Goal: Information Seeking & Learning: Check status

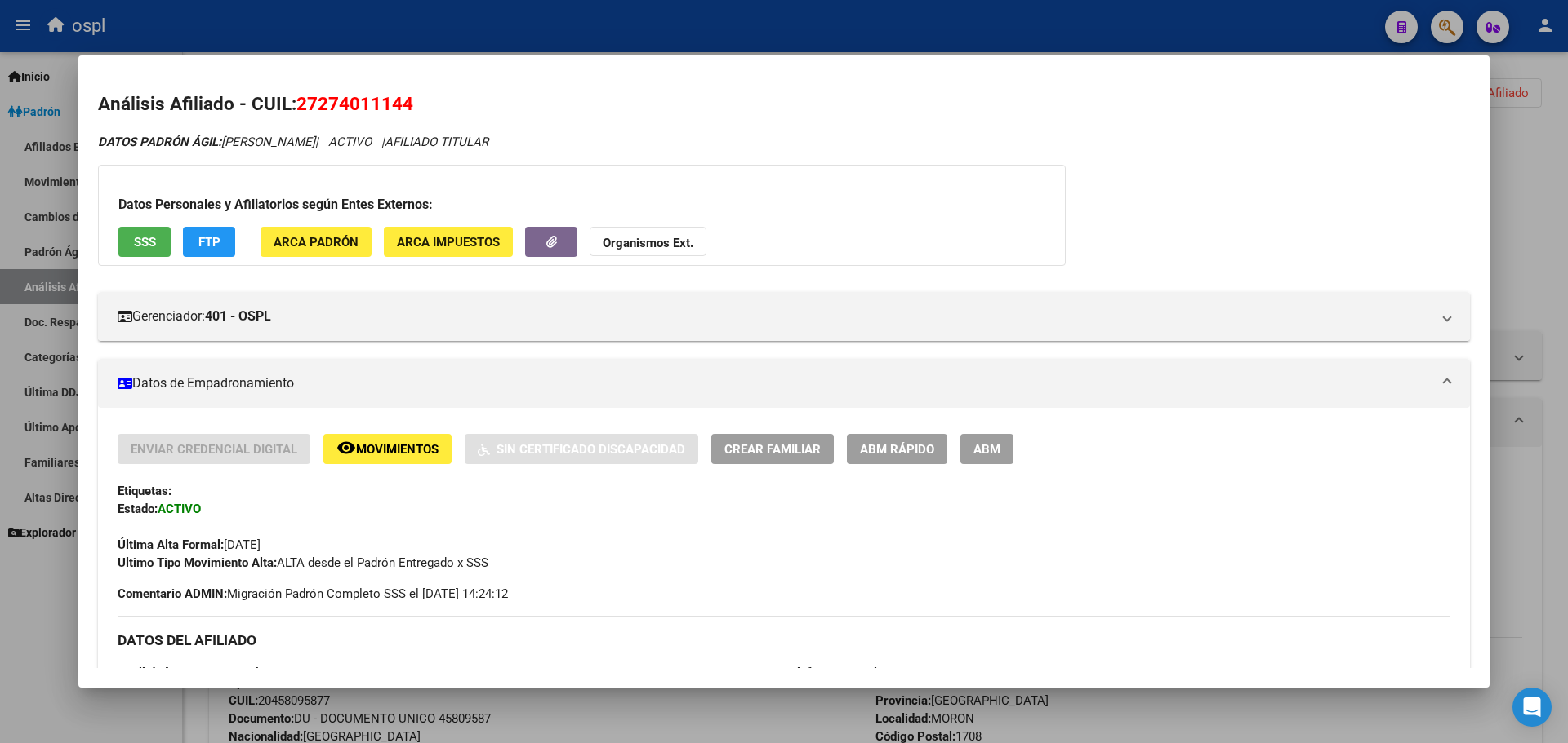
scroll to position [816, 0]
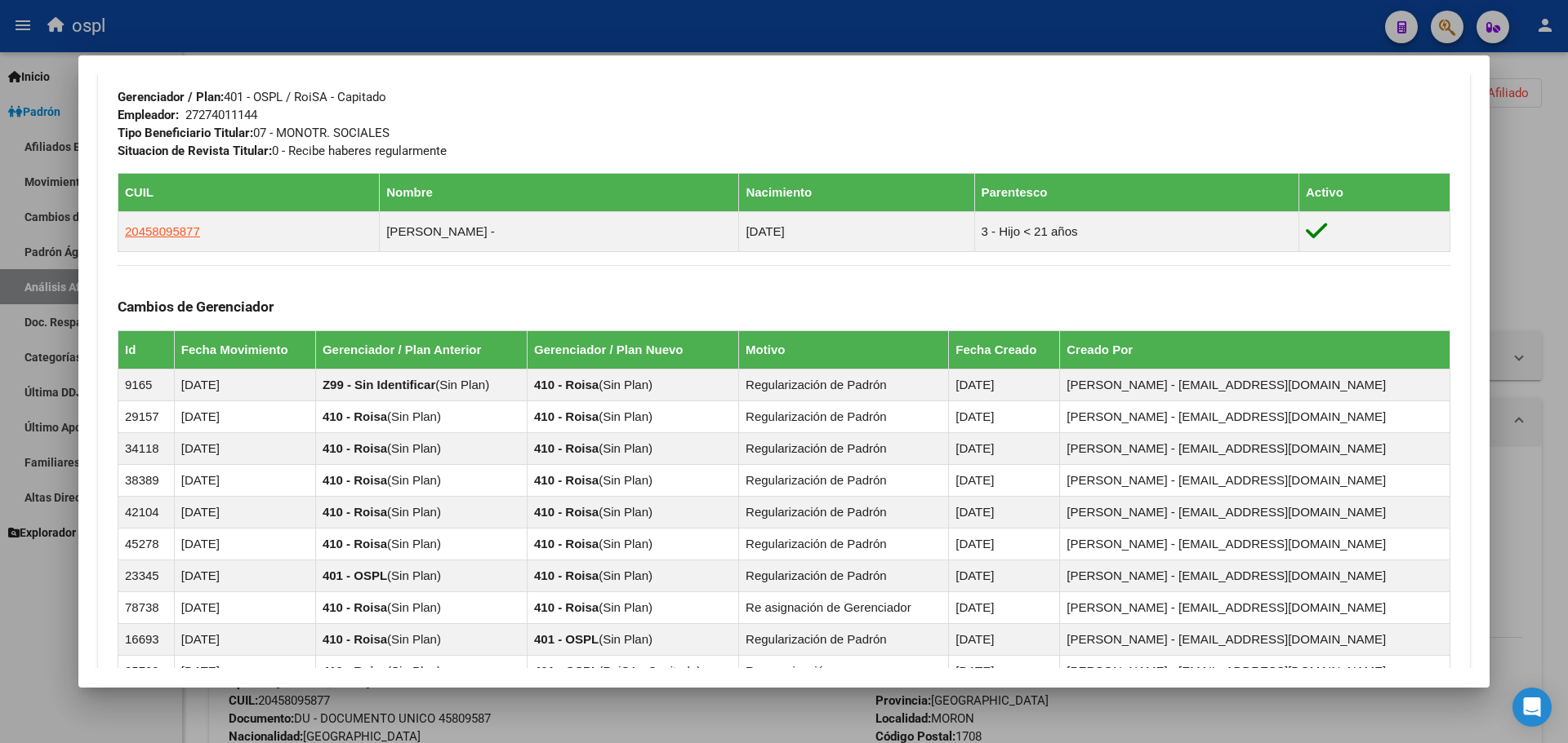
click at [1509, 135] on div at bounding box center [784, 371] width 1568 height 743
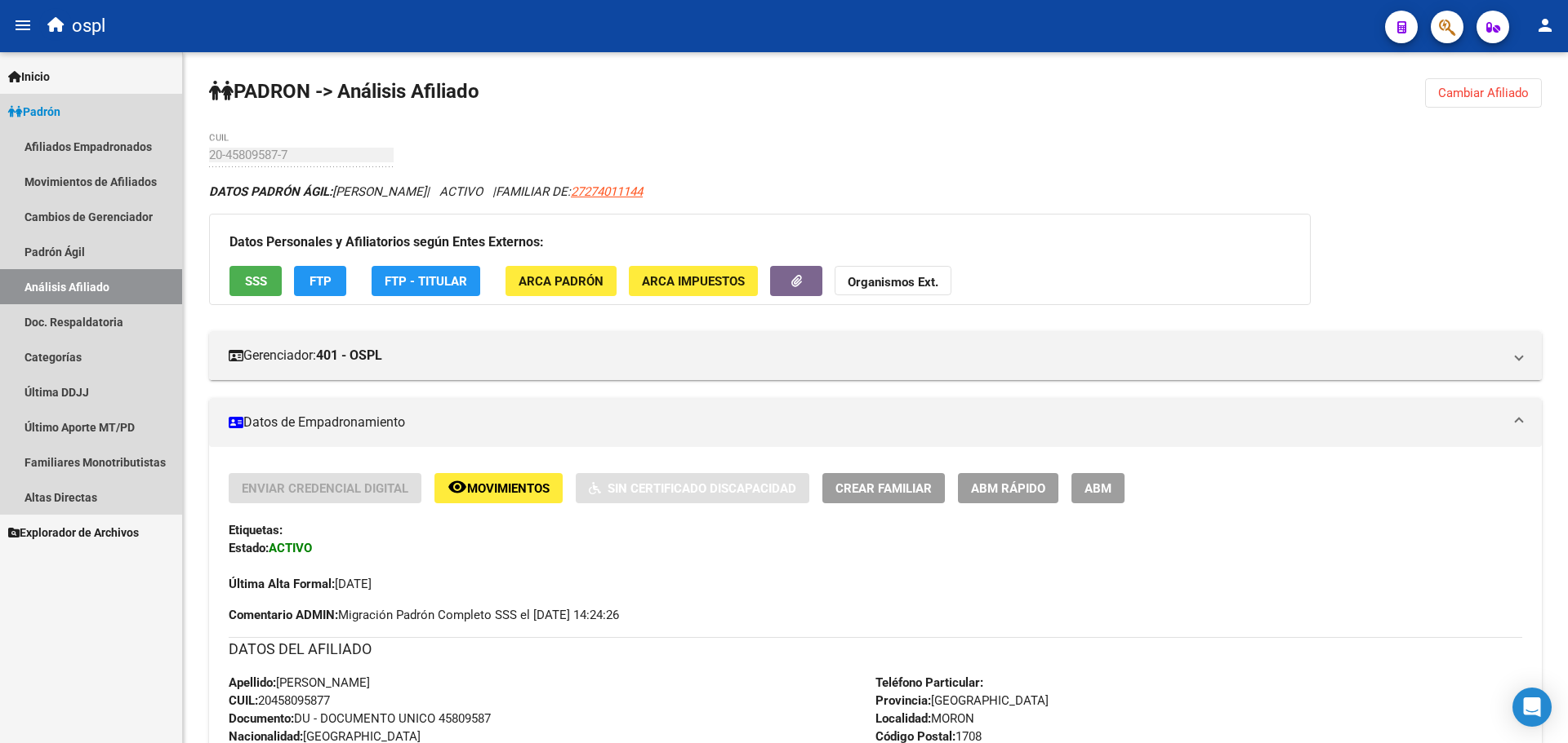
click at [72, 109] on link "Padrón" at bounding box center [91, 111] width 182 height 35
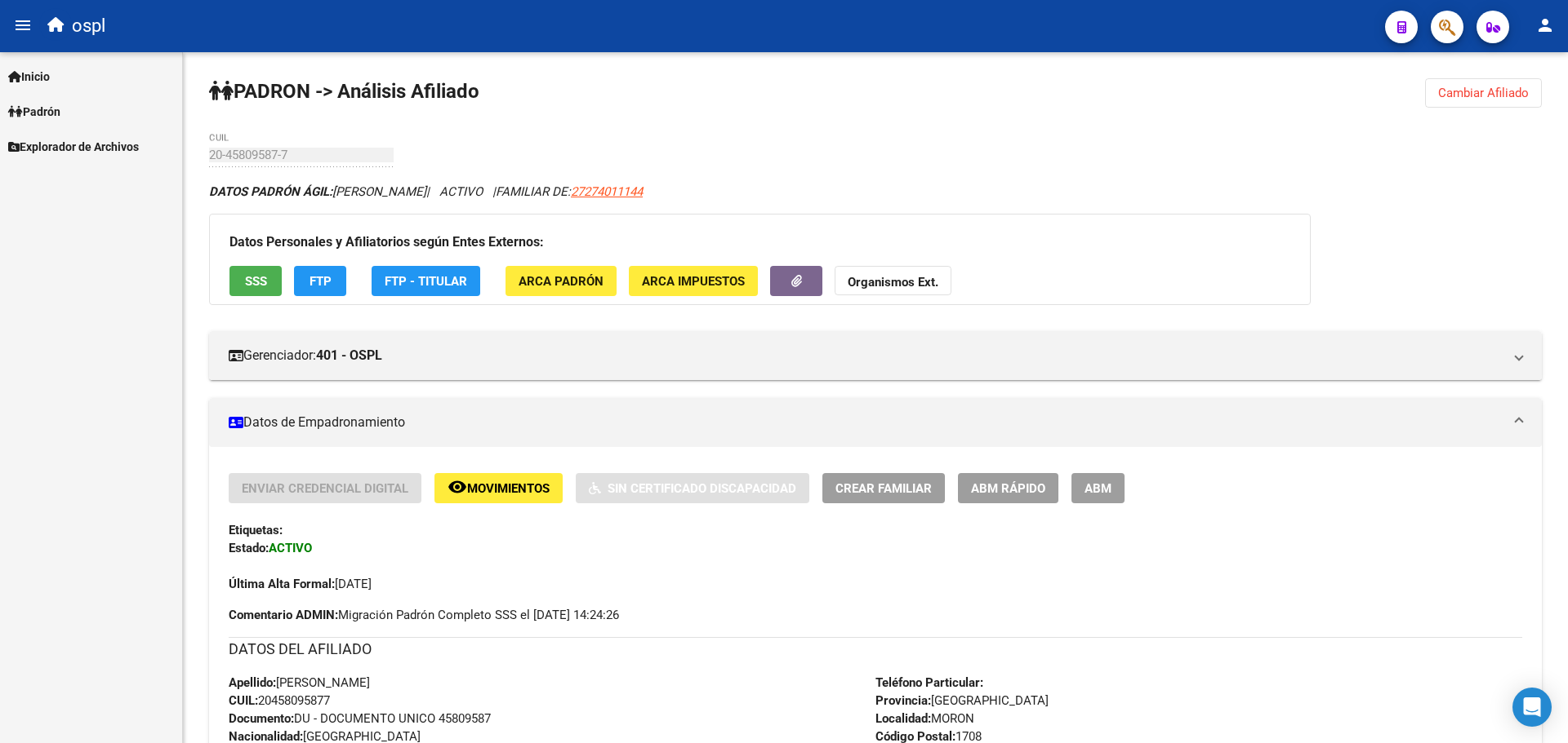
click at [119, 105] on link "Padrón" at bounding box center [91, 111] width 182 height 35
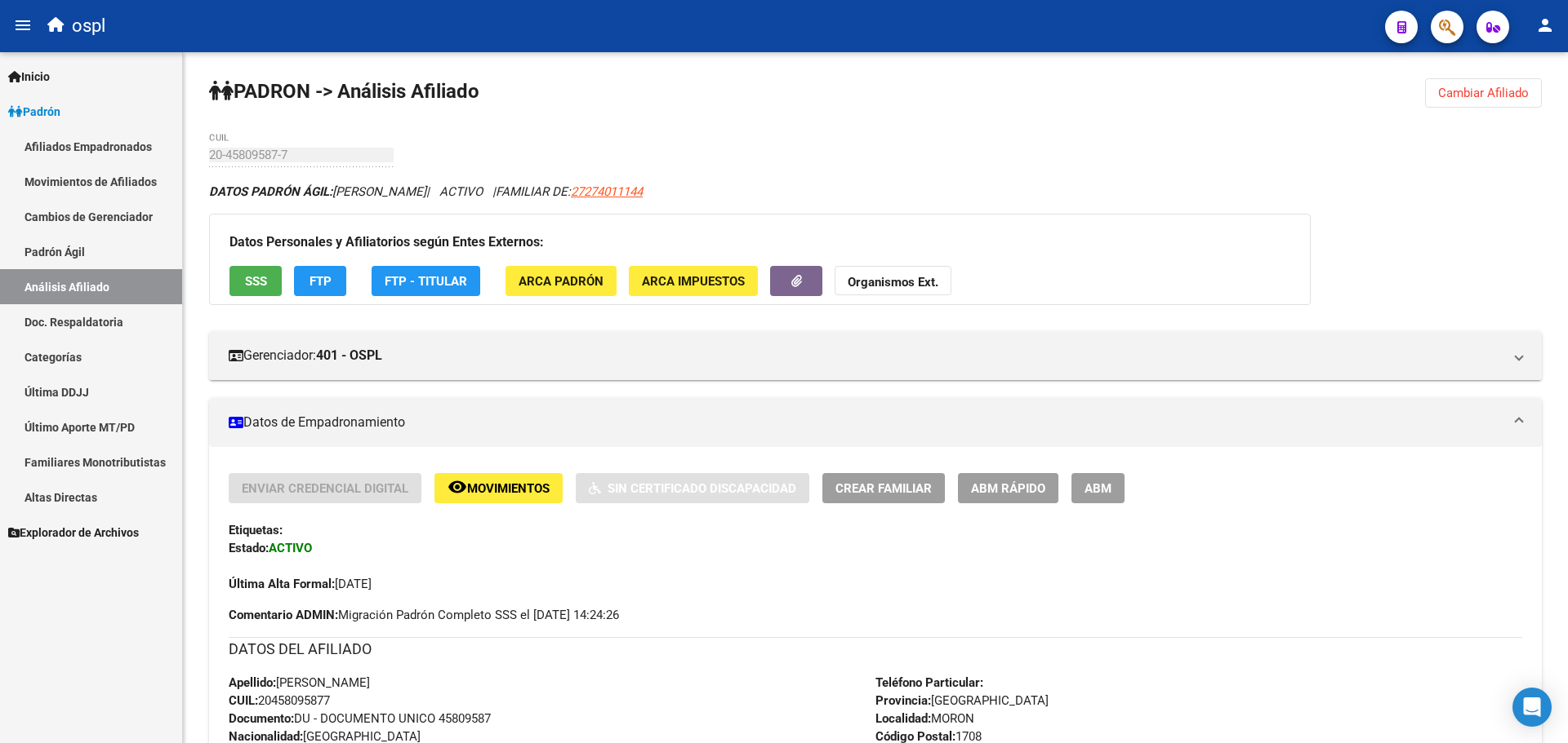
click at [79, 279] on link "Análisis Afiliado" at bounding box center [91, 287] width 182 height 35
click at [1493, 99] on span "Cambiar Afiliado" at bounding box center [1483, 94] width 90 height 15
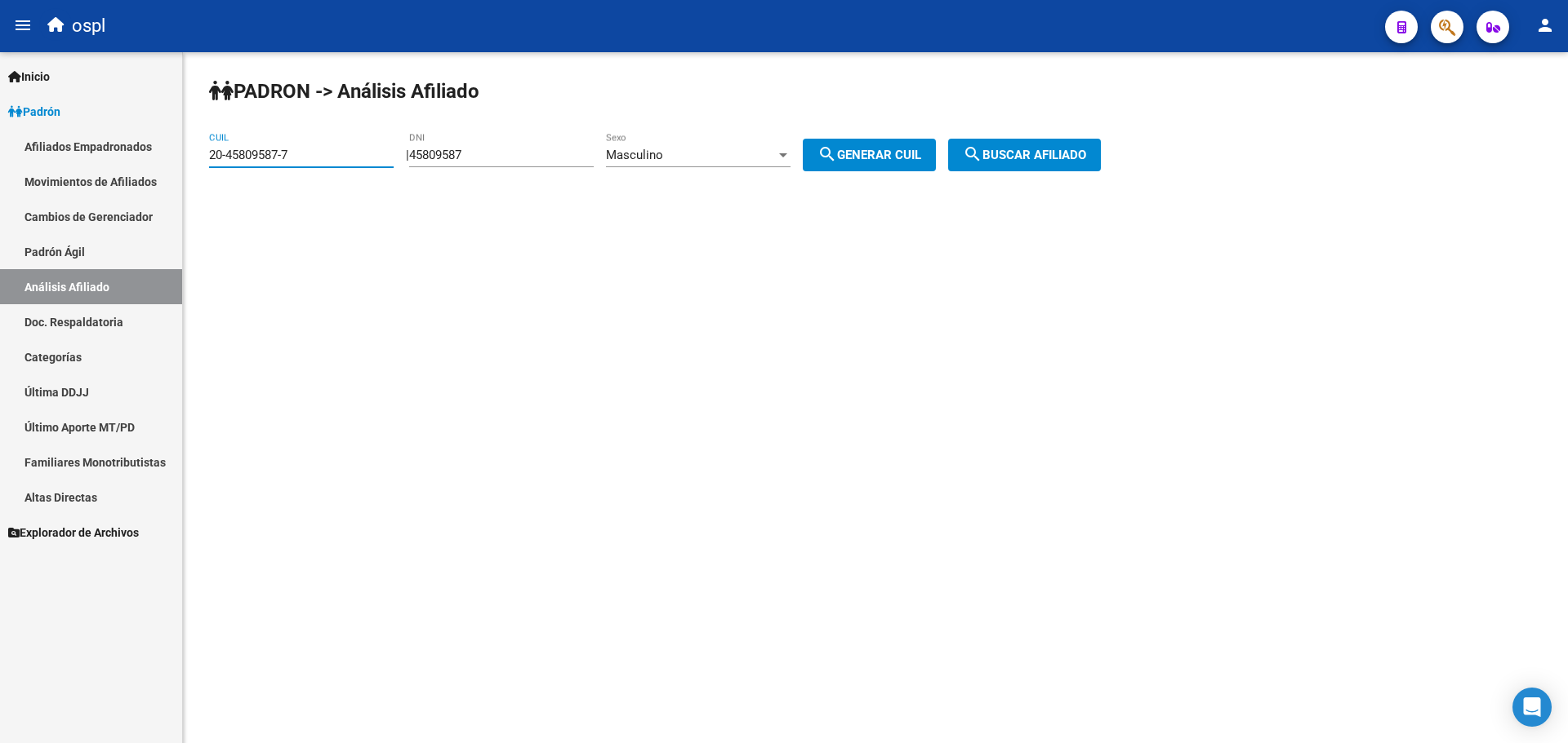
click at [329, 159] on input "20-45809587-7" at bounding box center [301, 155] width 185 height 15
type input "27-23241700-0"
click at [1011, 154] on span "search Buscar afiliado" at bounding box center [1024, 155] width 123 height 15
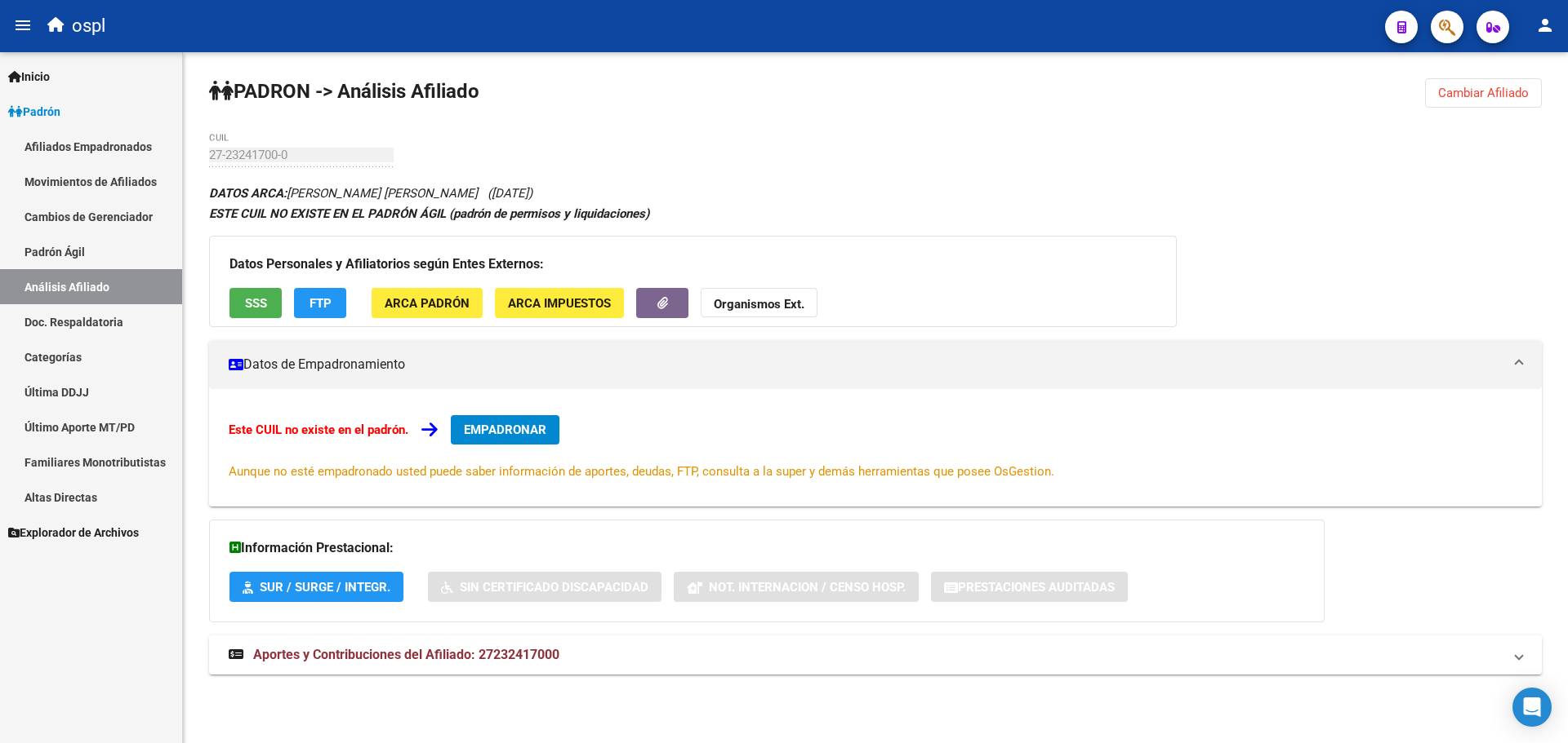
click at [249, 306] on span "SSS" at bounding box center [256, 303] width 22 height 15
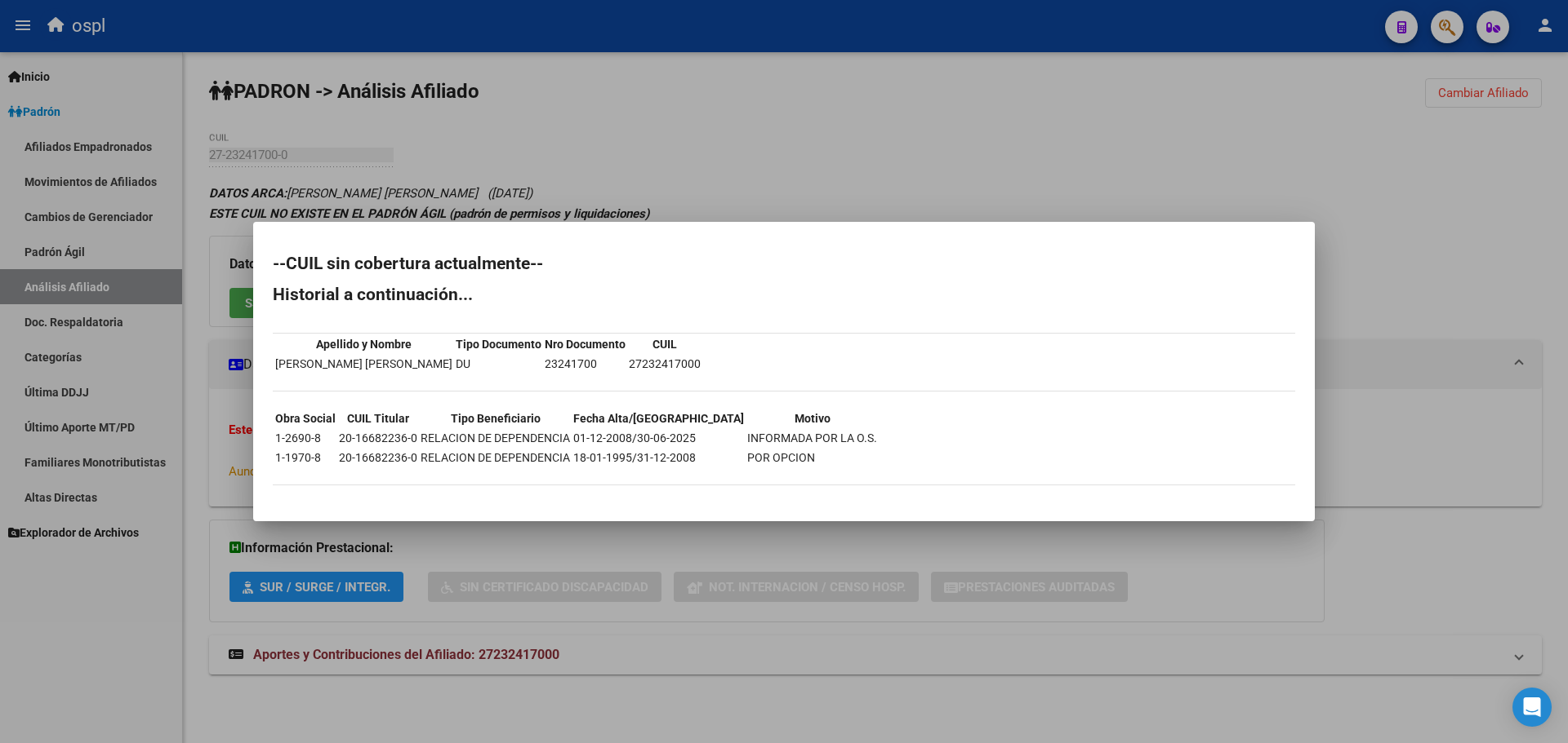
click at [756, 154] on div at bounding box center [784, 371] width 1568 height 743
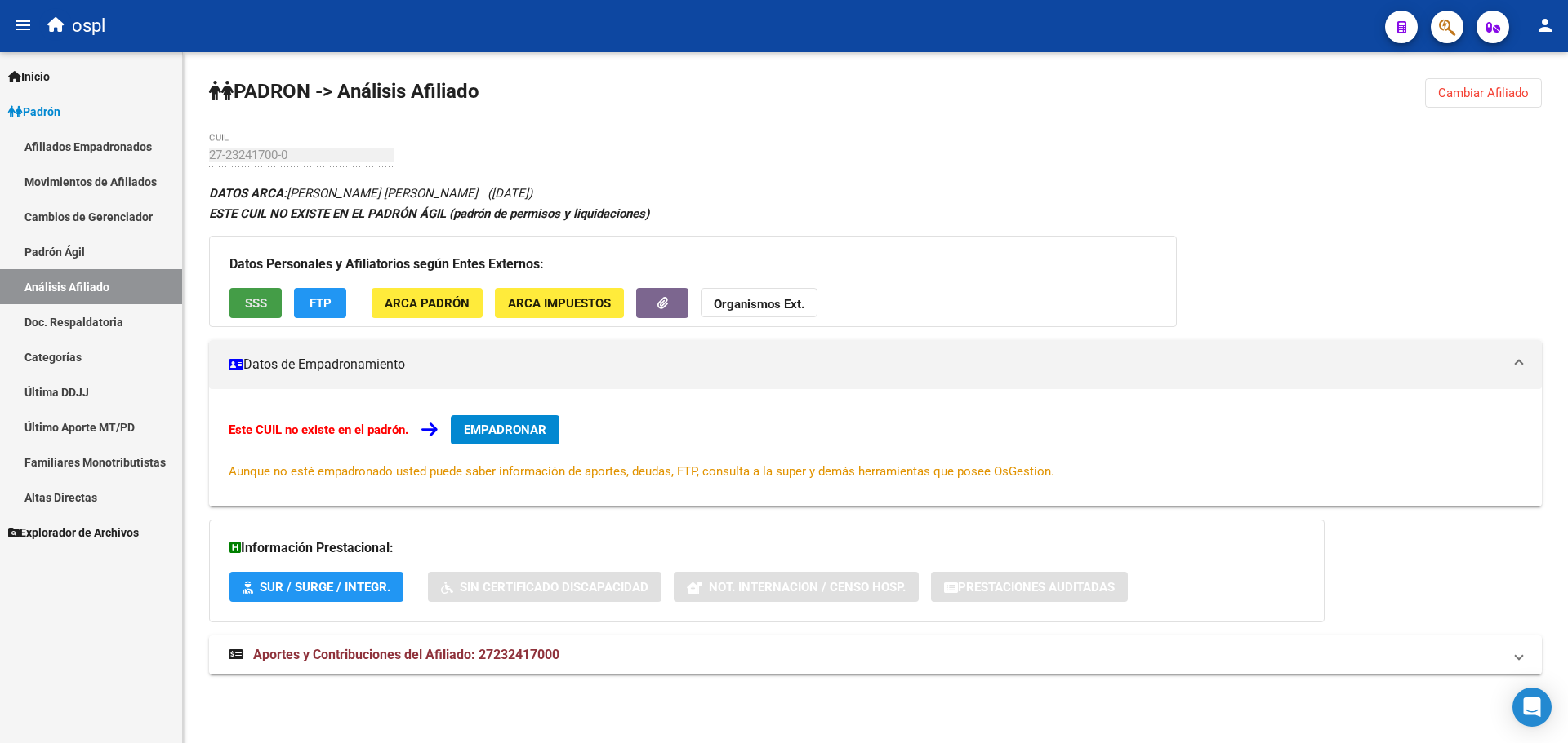
click at [253, 310] on span "SSS" at bounding box center [256, 303] width 22 height 15
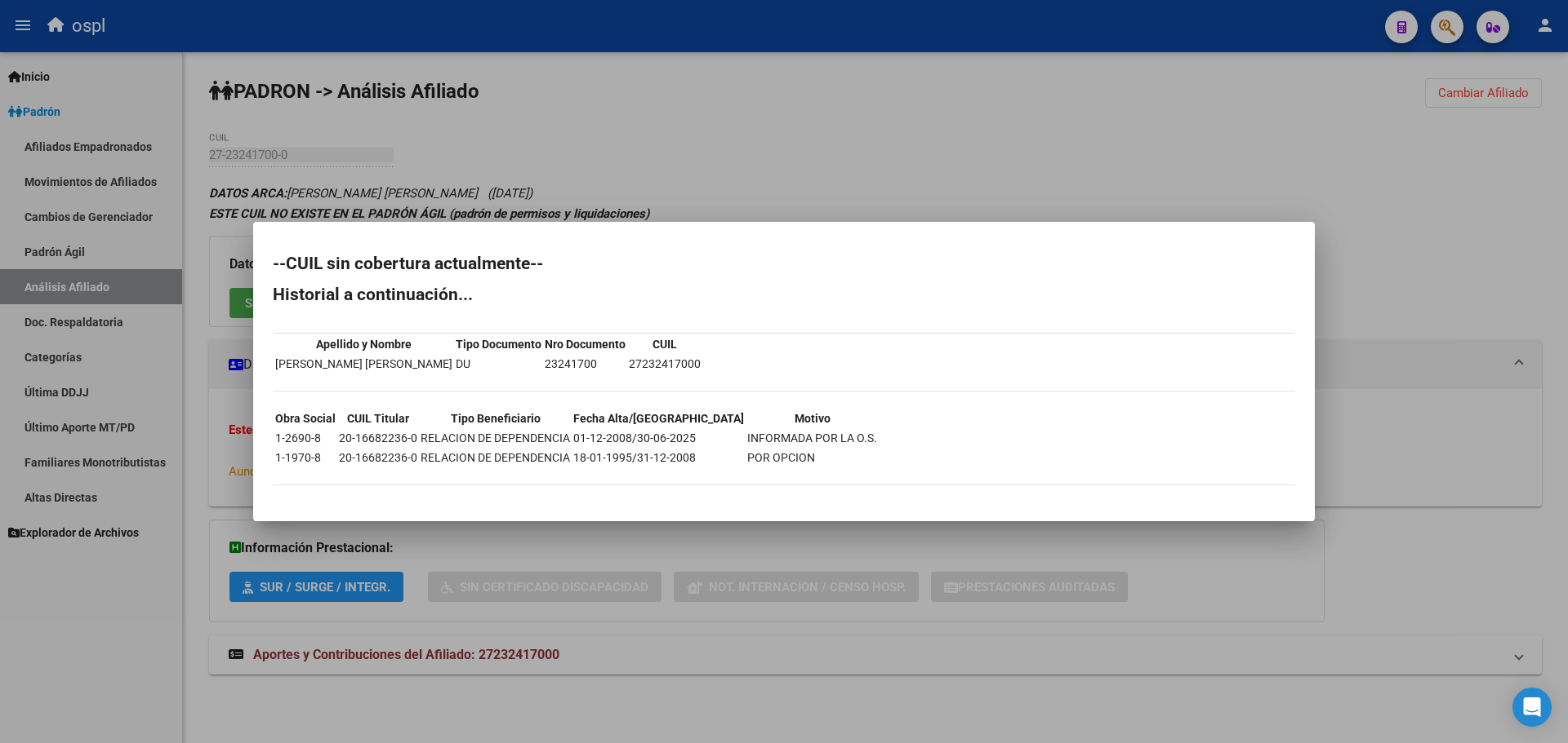
click at [714, 187] on div at bounding box center [784, 371] width 1568 height 743
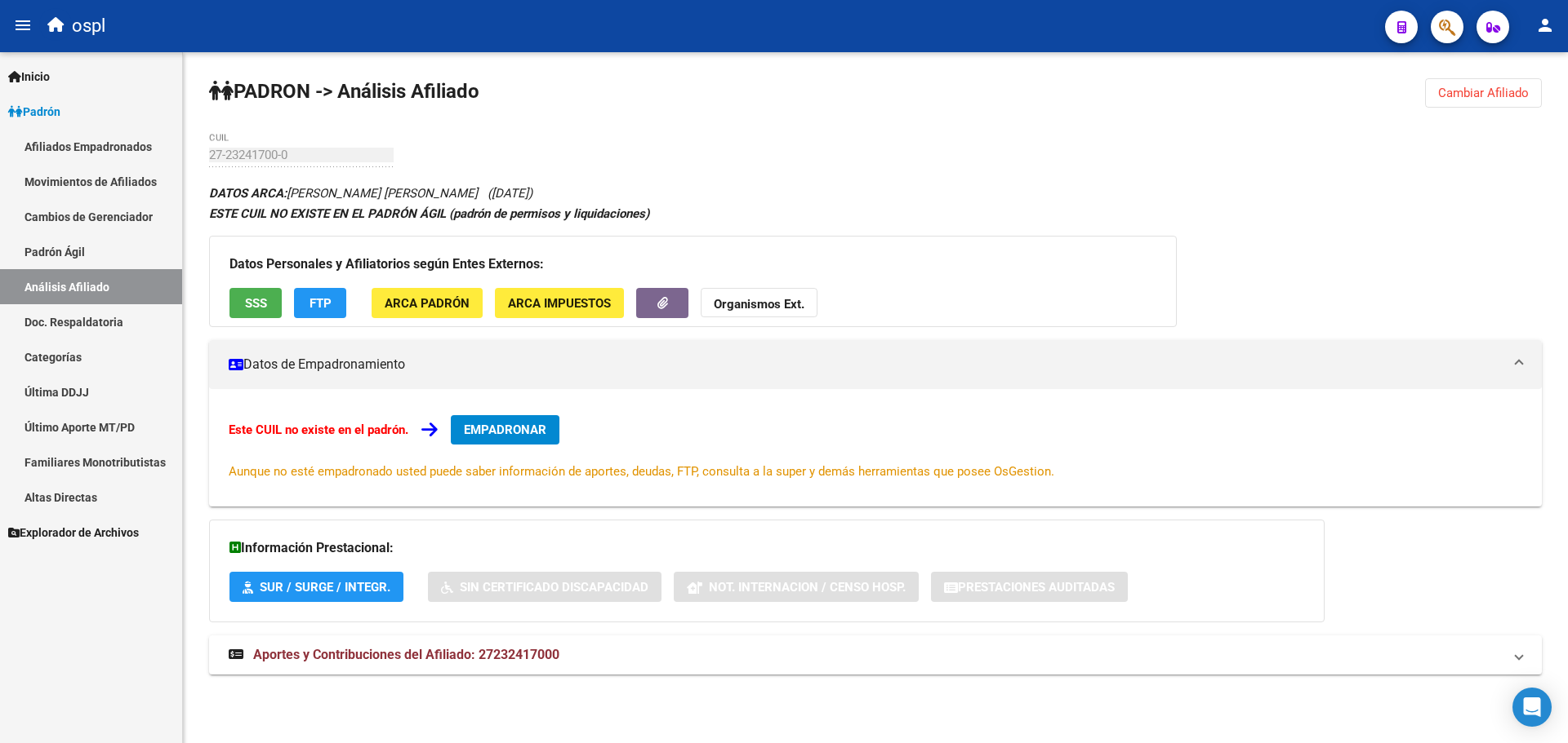
click at [315, 305] on span "FTP" at bounding box center [320, 303] width 22 height 15
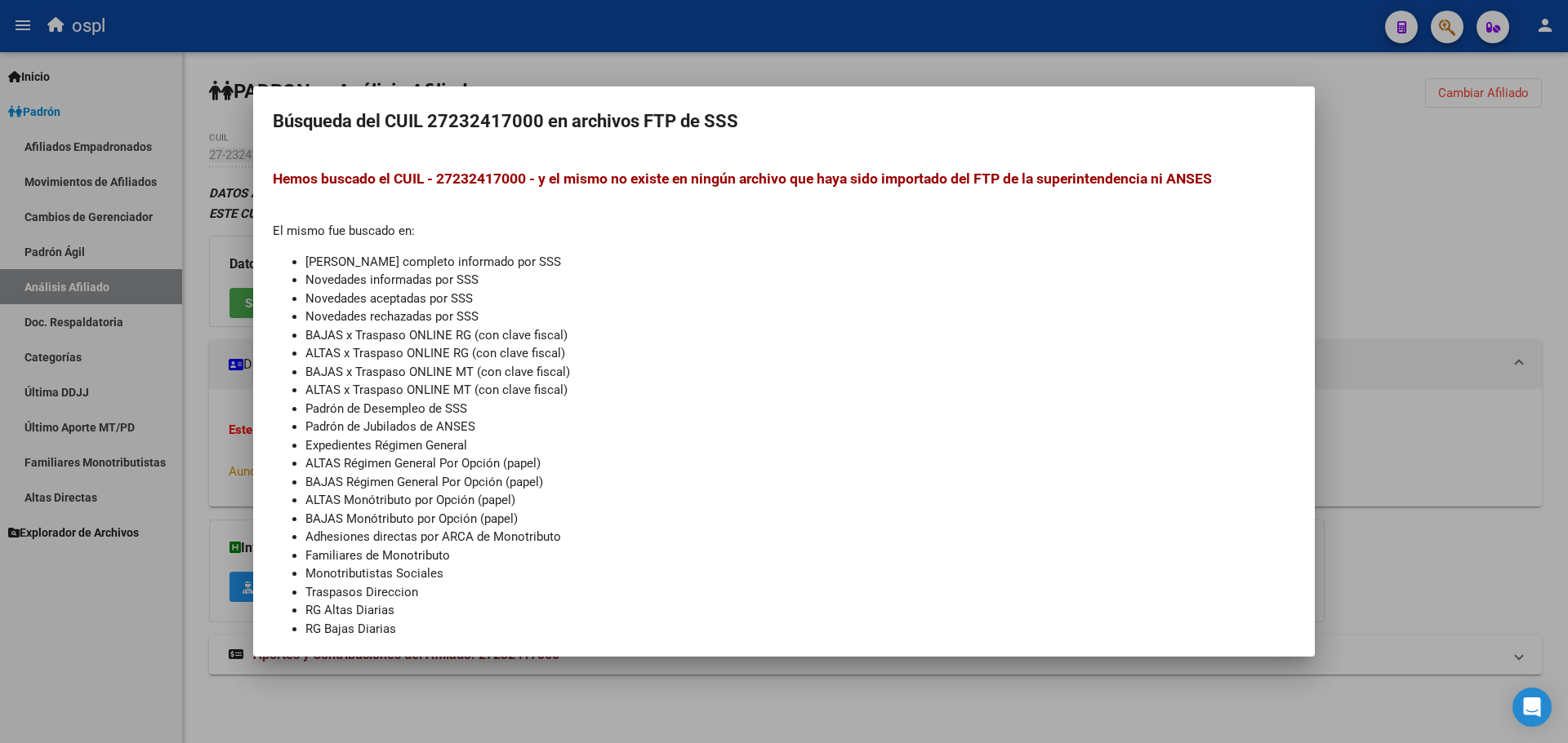
click at [1448, 310] on div at bounding box center [784, 371] width 1568 height 743
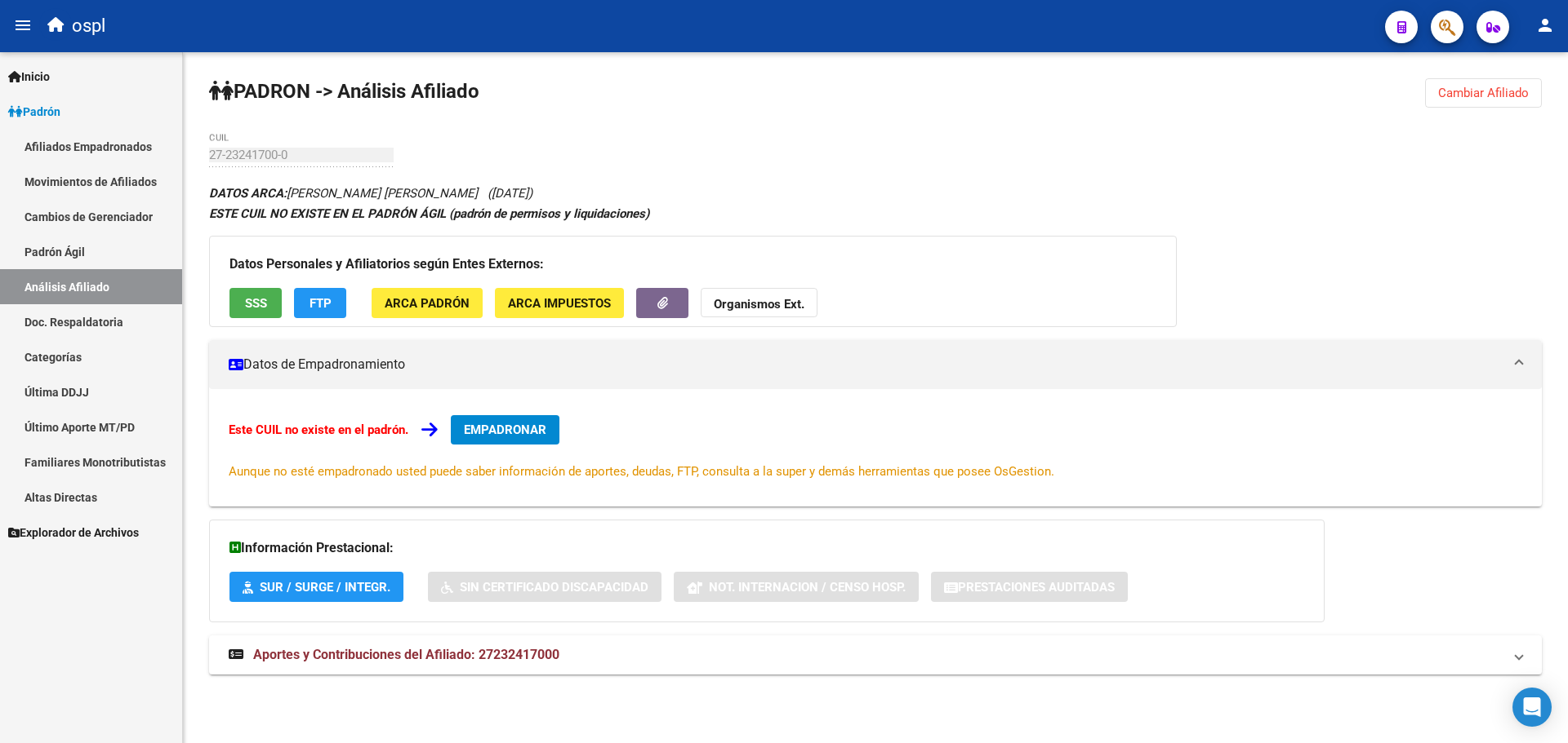
click at [437, 308] on span "ARCA Padrón" at bounding box center [427, 303] width 85 height 15
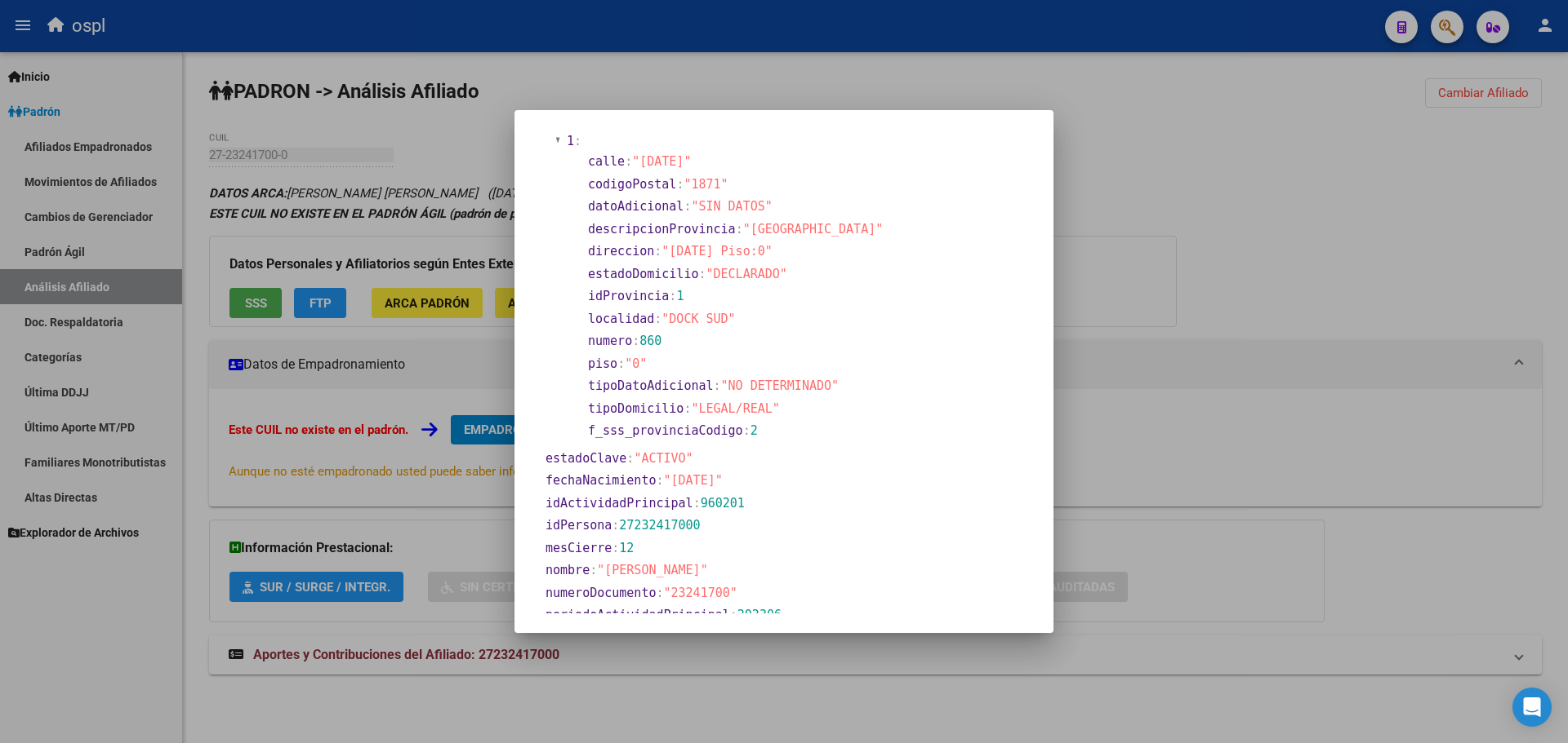
scroll to position [571, 0]
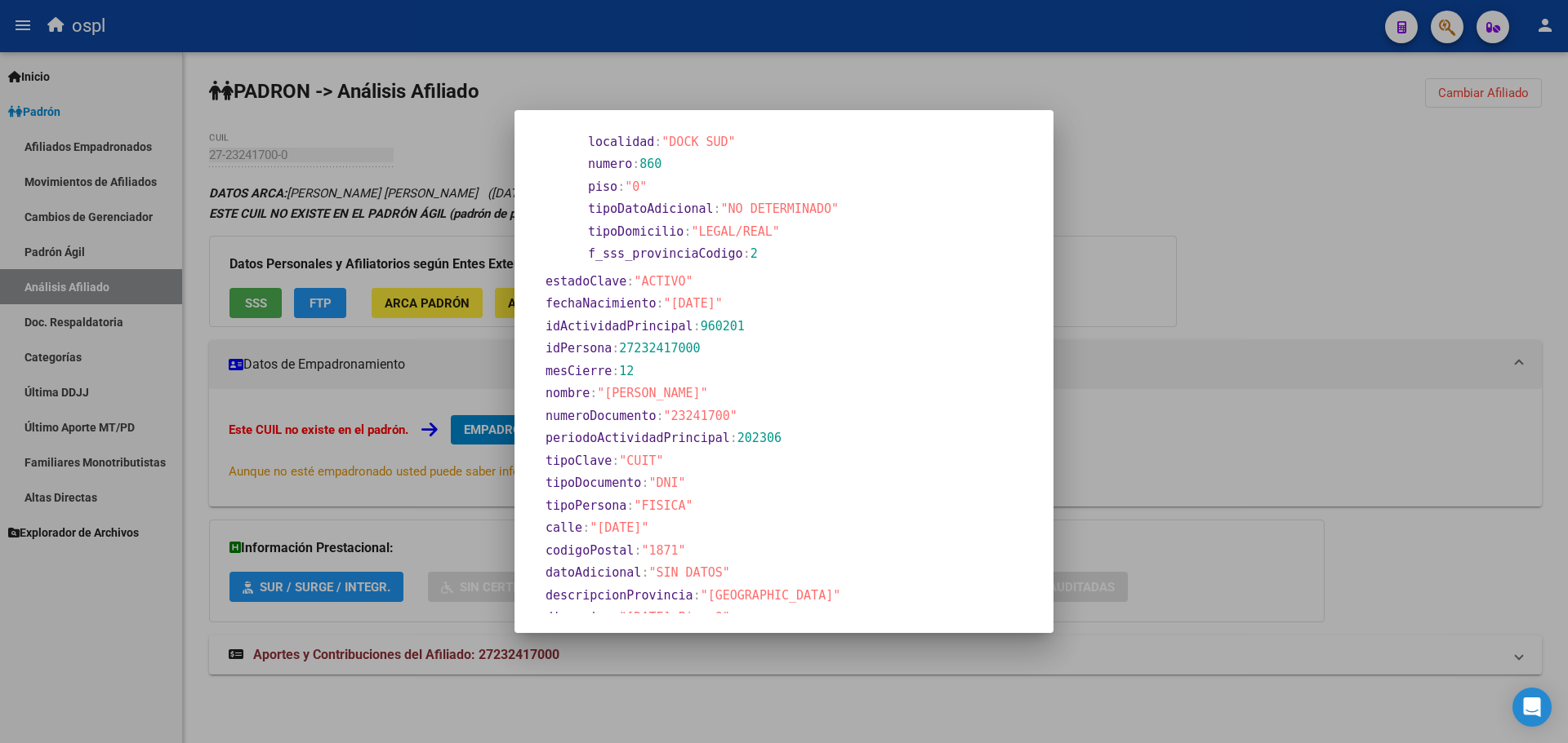
click at [1211, 240] on div at bounding box center [784, 371] width 1568 height 743
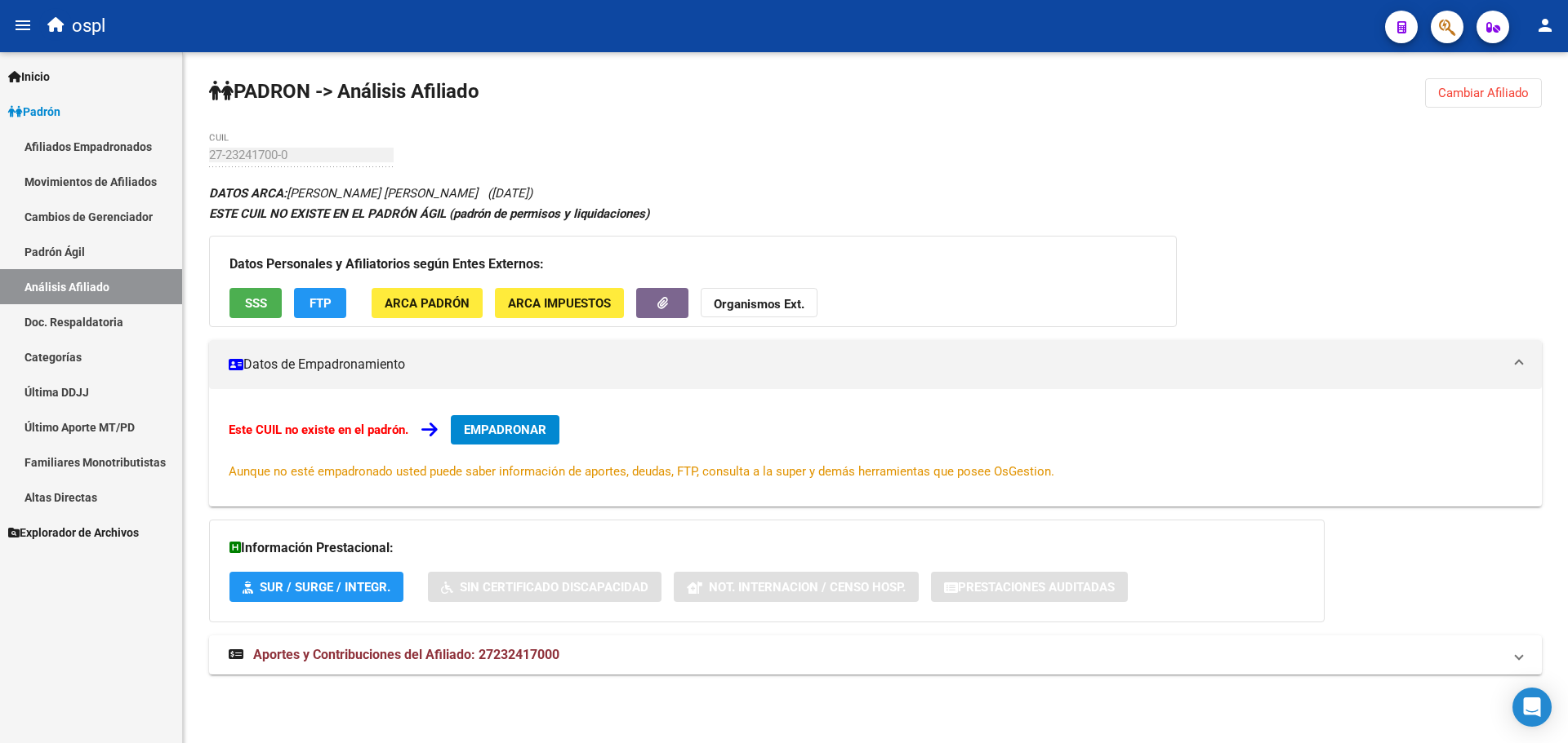
click at [129, 287] on link "Análisis Afiliado" at bounding box center [91, 287] width 182 height 35
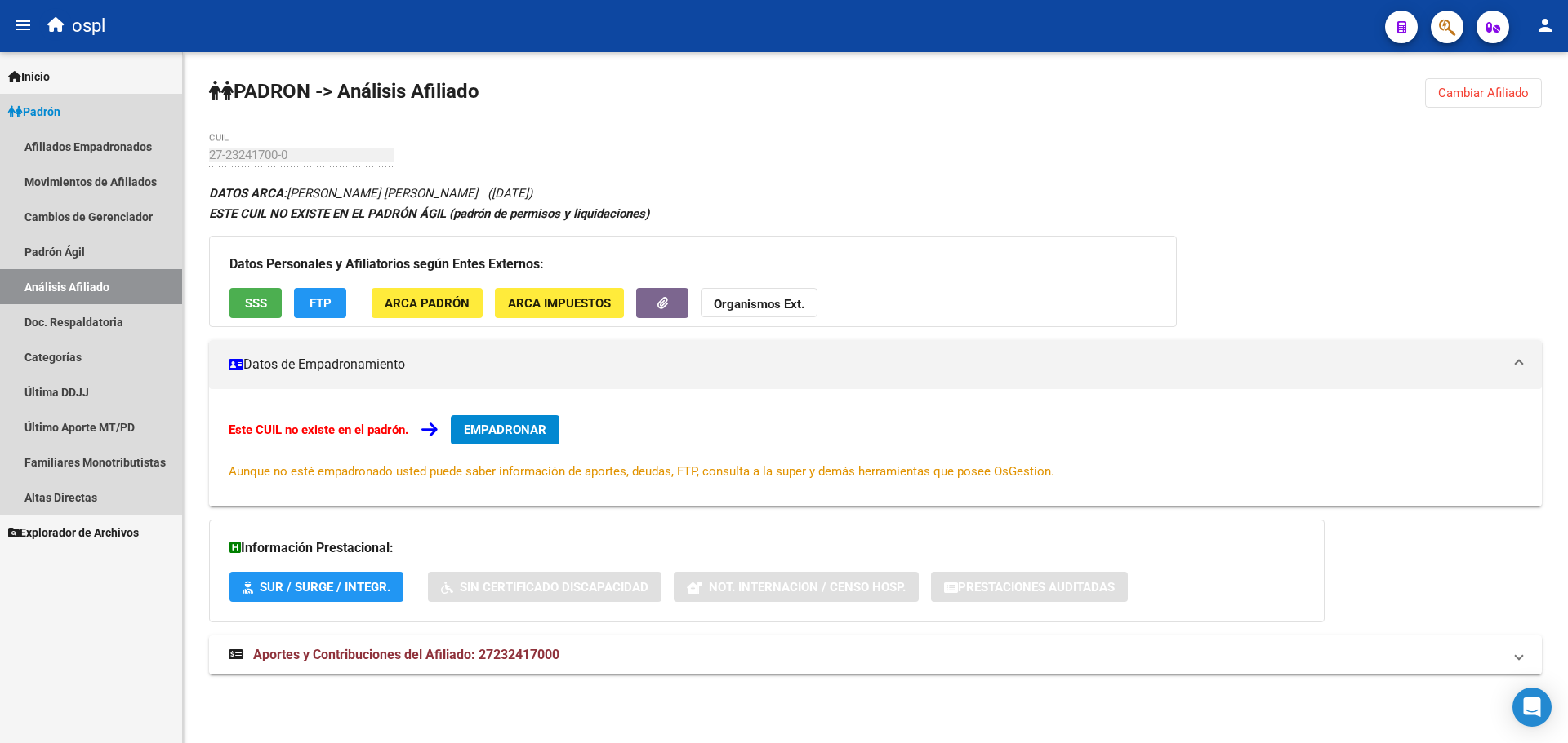
click at [85, 280] on link "Análisis Afiliado" at bounding box center [91, 287] width 182 height 35
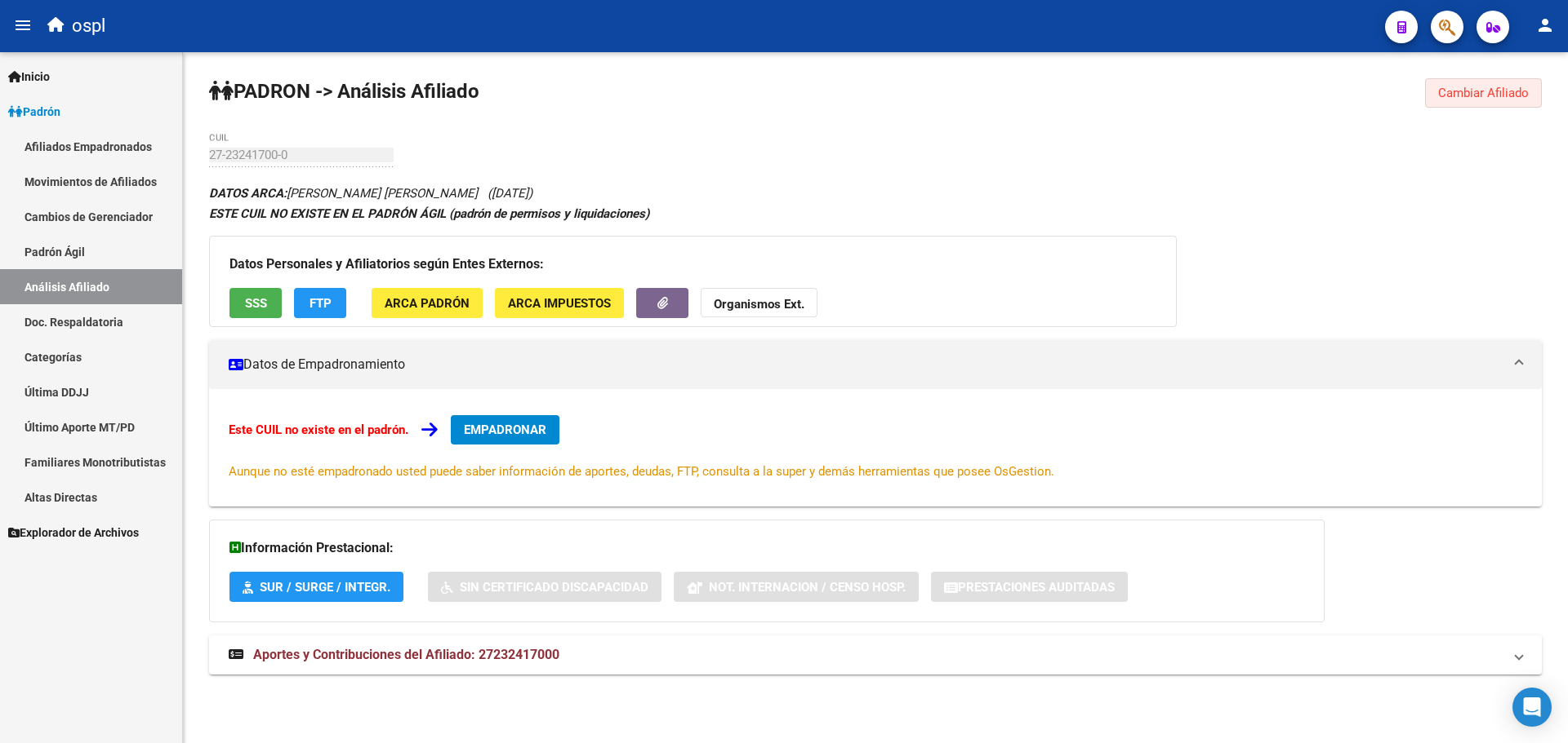
click at [1433, 89] on button "Cambiar Afiliado" at bounding box center [1484, 93] width 117 height 29
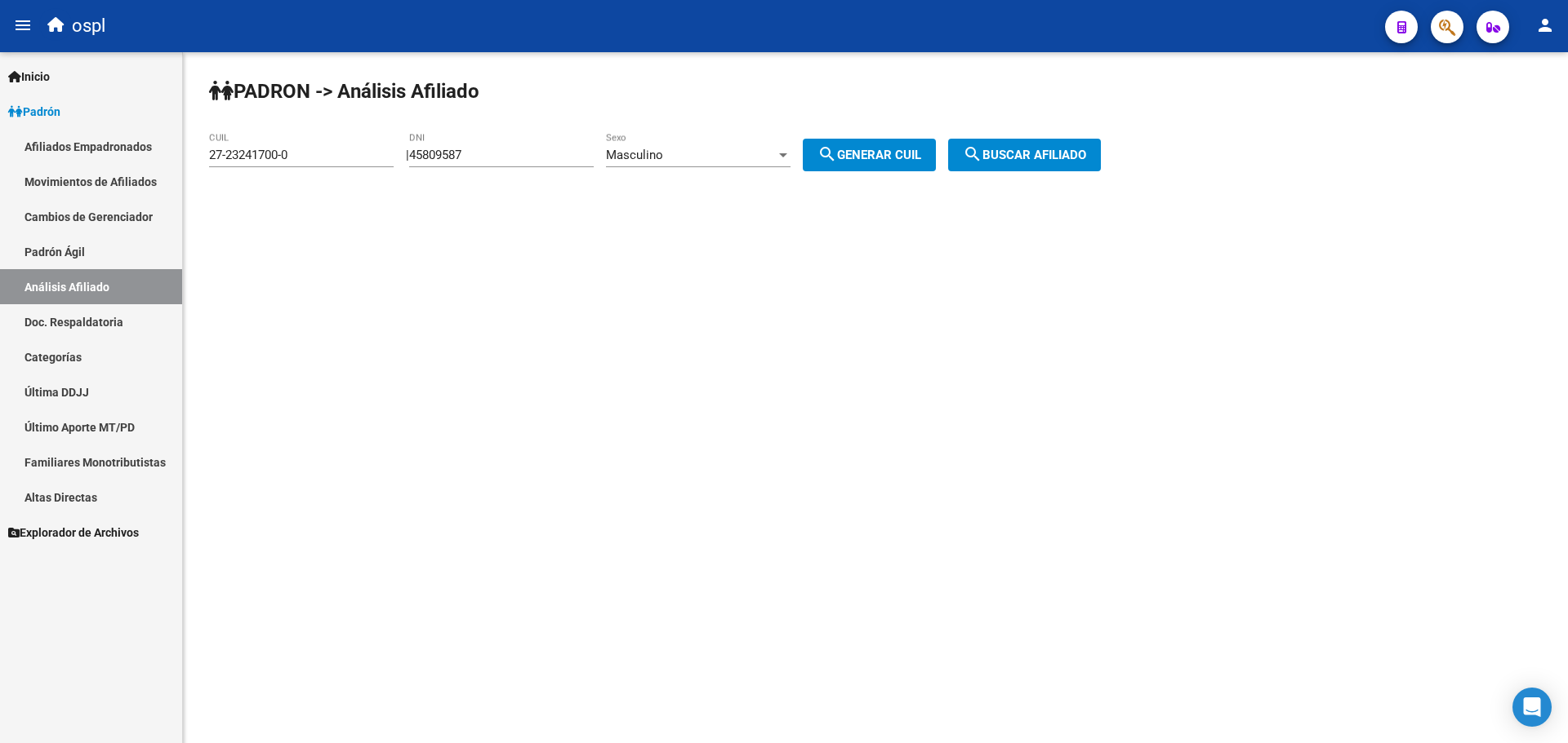
click at [513, 152] on input "45809587" at bounding box center [501, 155] width 185 height 15
paste input "33423756"
click at [478, 155] on input "4580958733423756" at bounding box center [501, 155] width 185 height 15
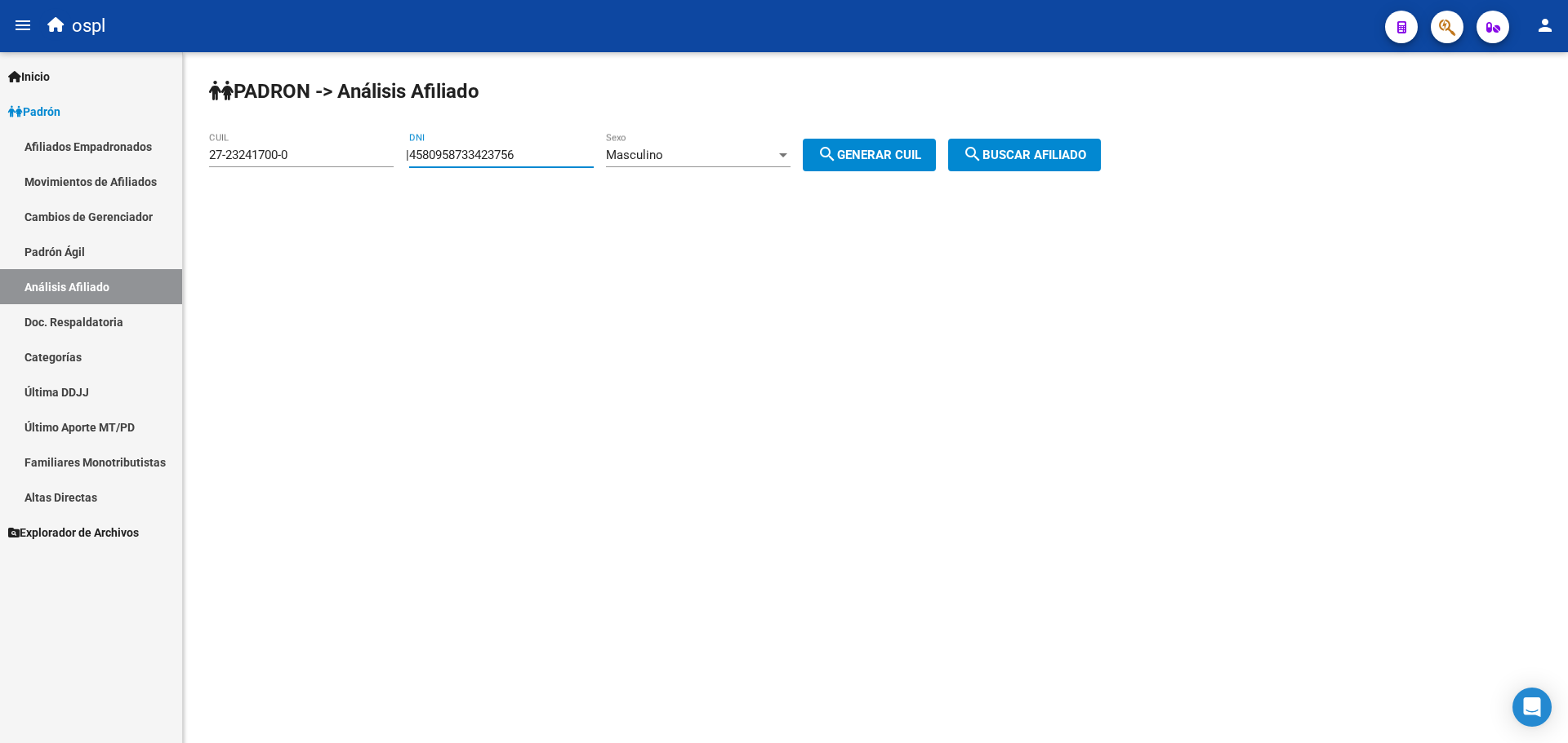
paste input "number"
type input "33423756"
click at [701, 156] on div "Masculino" at bounding box center [690, 155] width 170 height 15
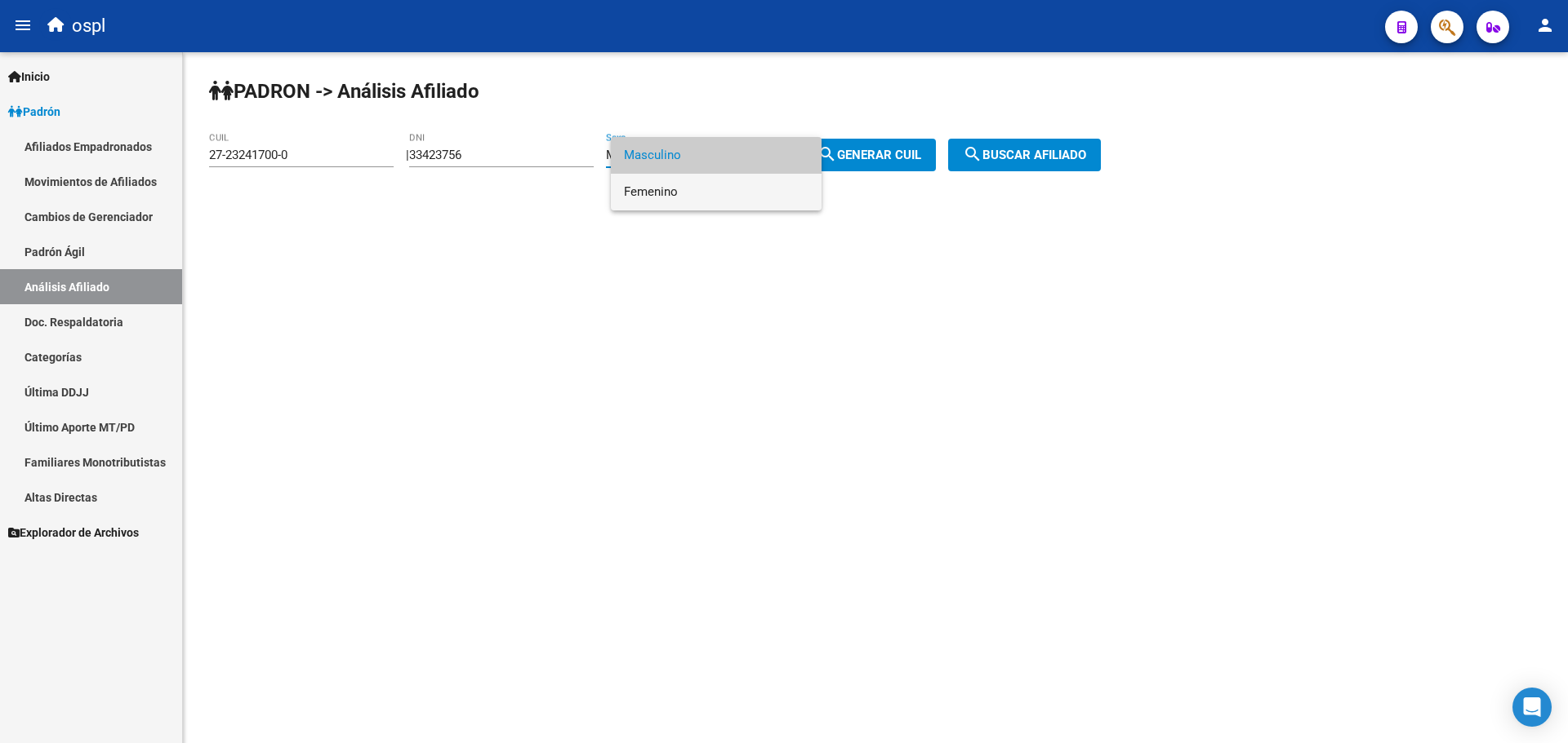
click at [694, 191] on span "Femenino" at bounding box center [716, 192] width 185 height 37
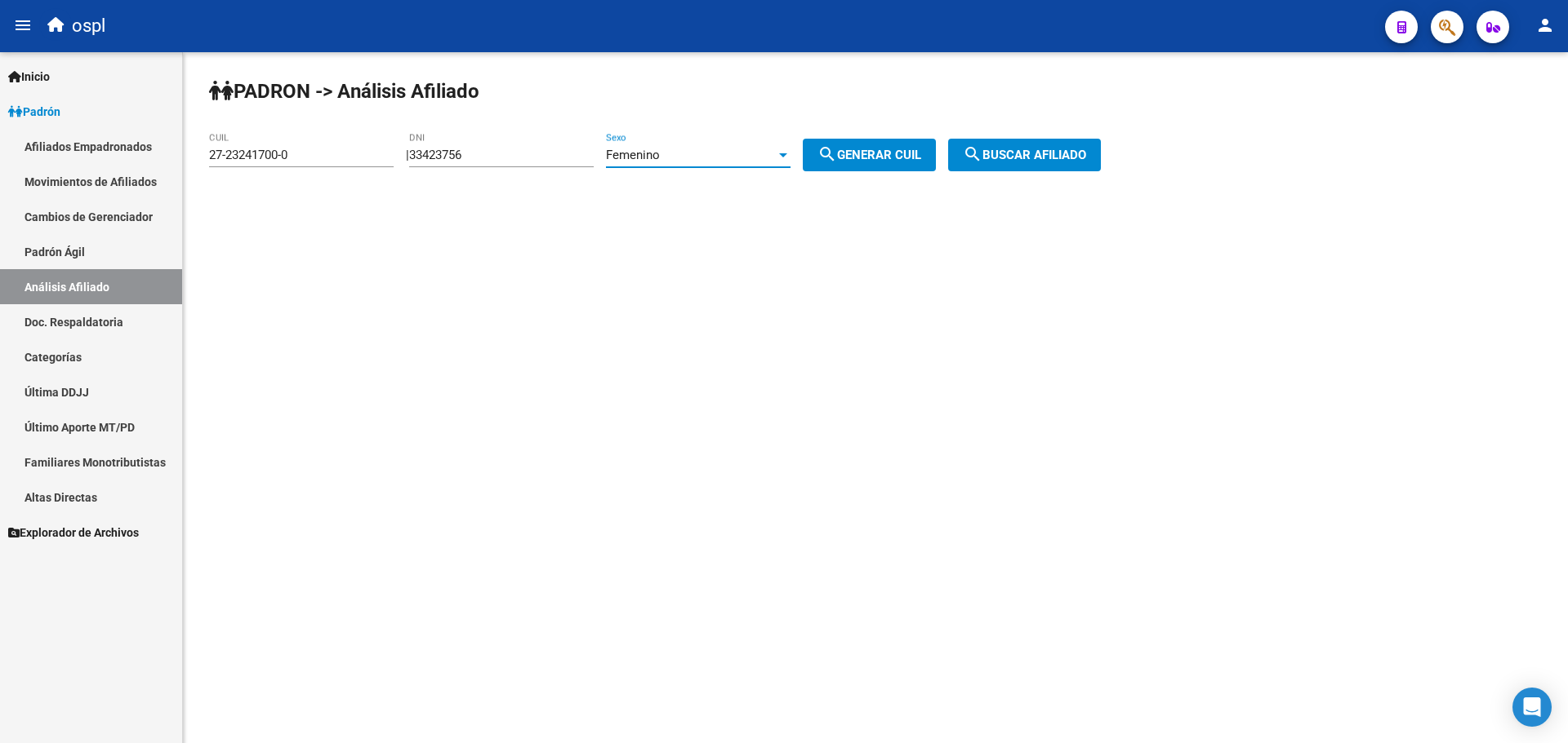
click at [908, 157] on span "search Generar CUIL" at bounding box center [869, 155] width 104 height 15
click at [1030, 155] on span "search Buscar afiliado" at bounding box center [1024, 155] width 123 height 15
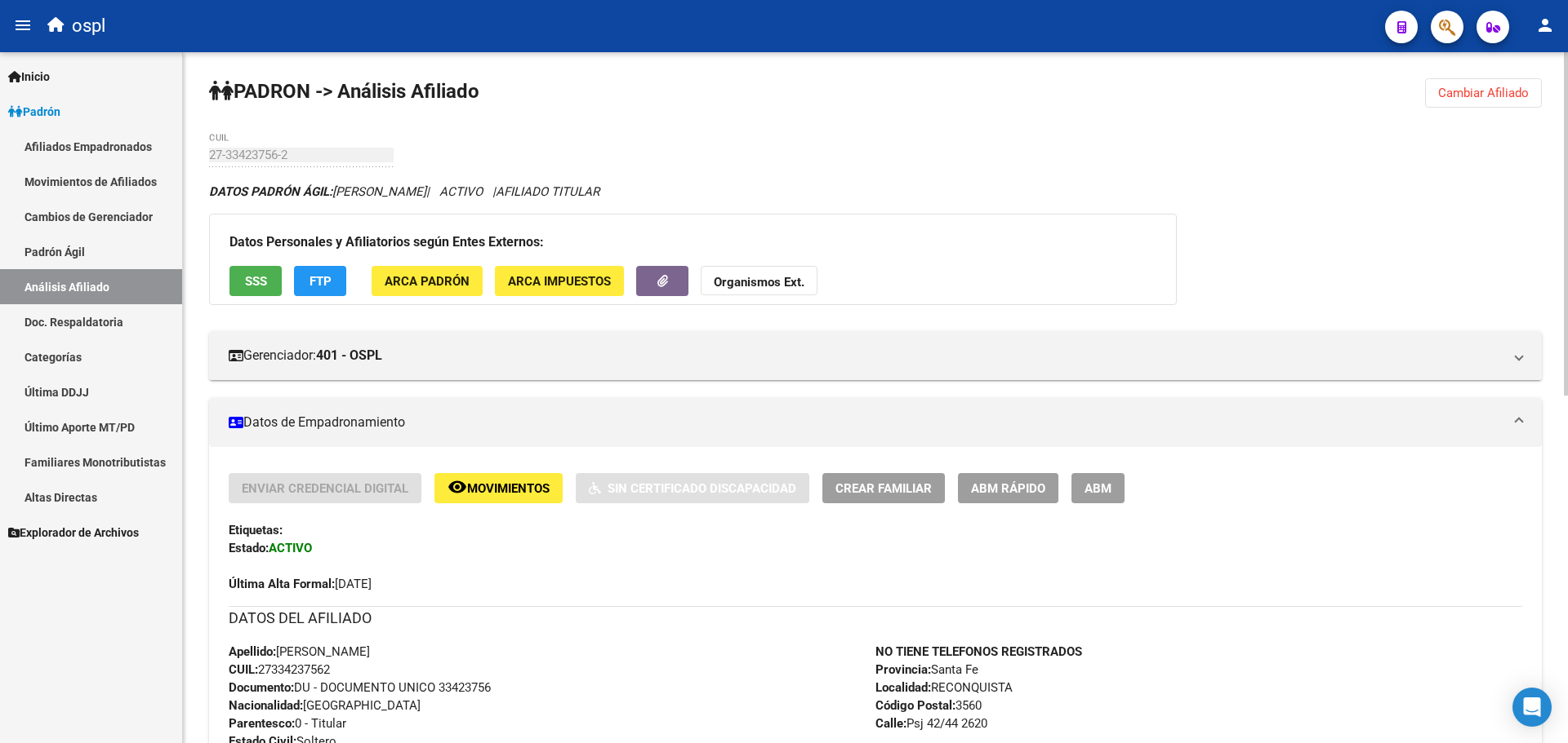
click at [1453, 94] on span "Cambiar Afiliado" at bounding box center [1483, 94] width 90 height 15
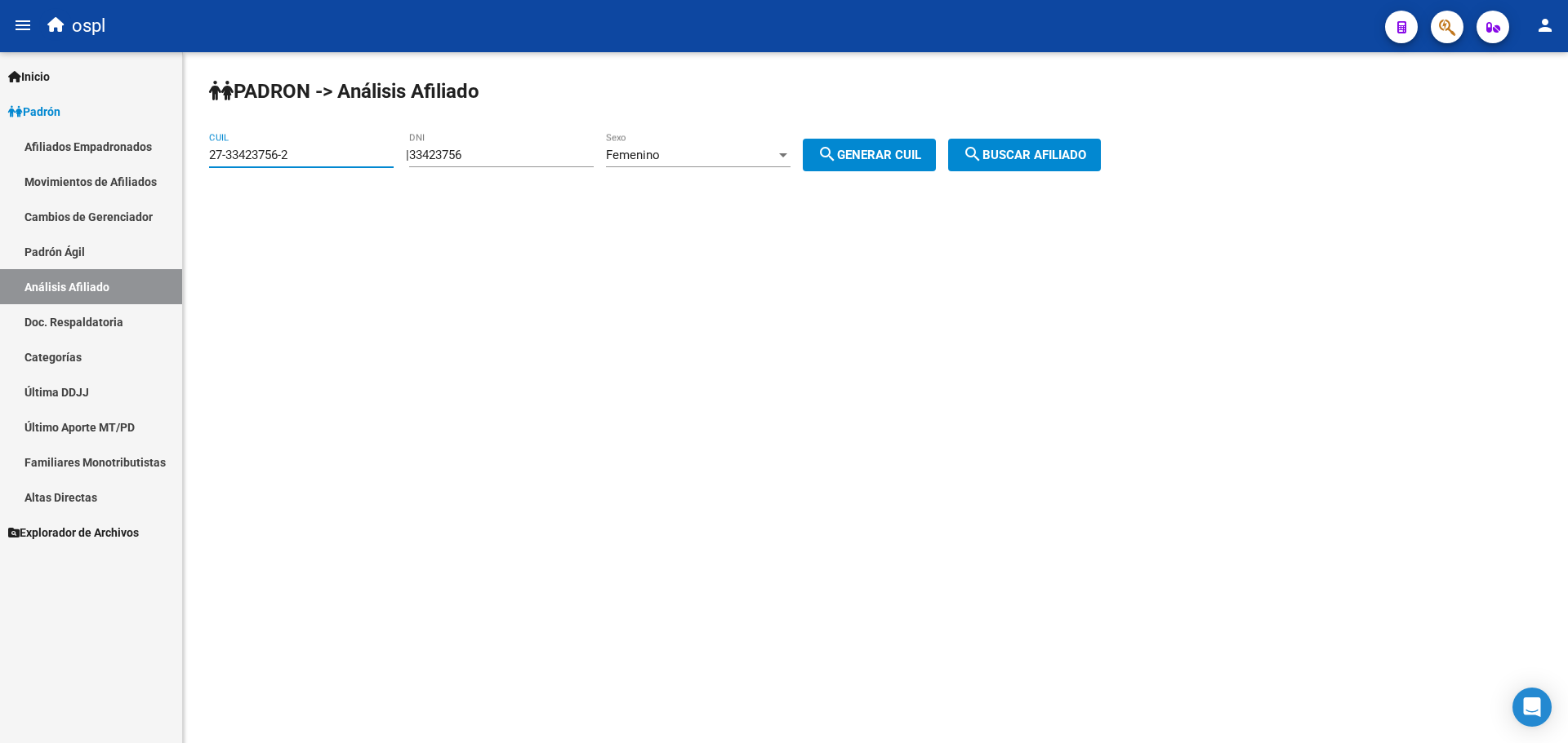
click at [303, 150] on input "27-33423756-2" at bounding box center [301, 155] width 185 height 15
type input "23-17226177-9"
click at [983, 164] on mat-icon "search" at bounding box center [972, 154] width 19 height 19
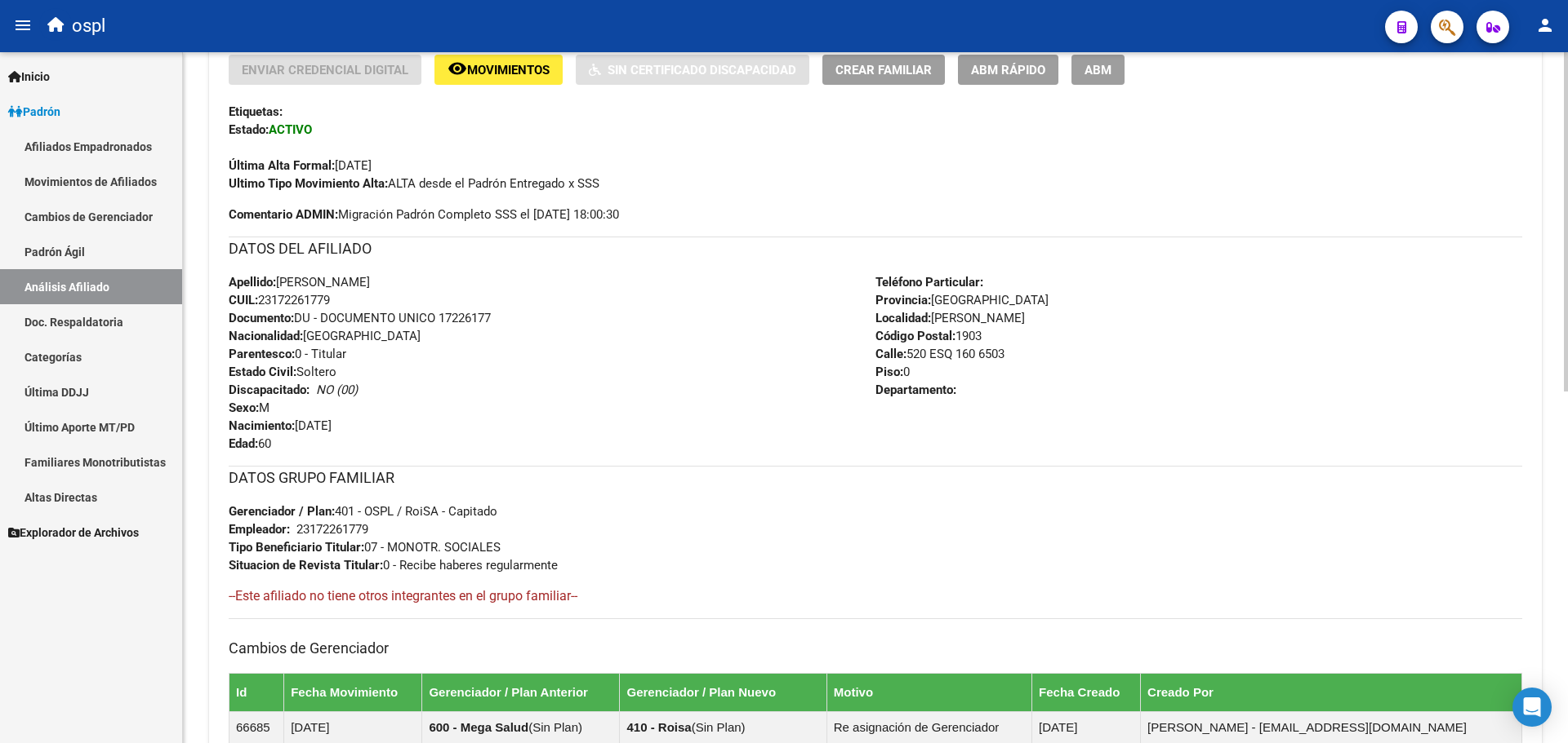
scroll to position [716, 0]
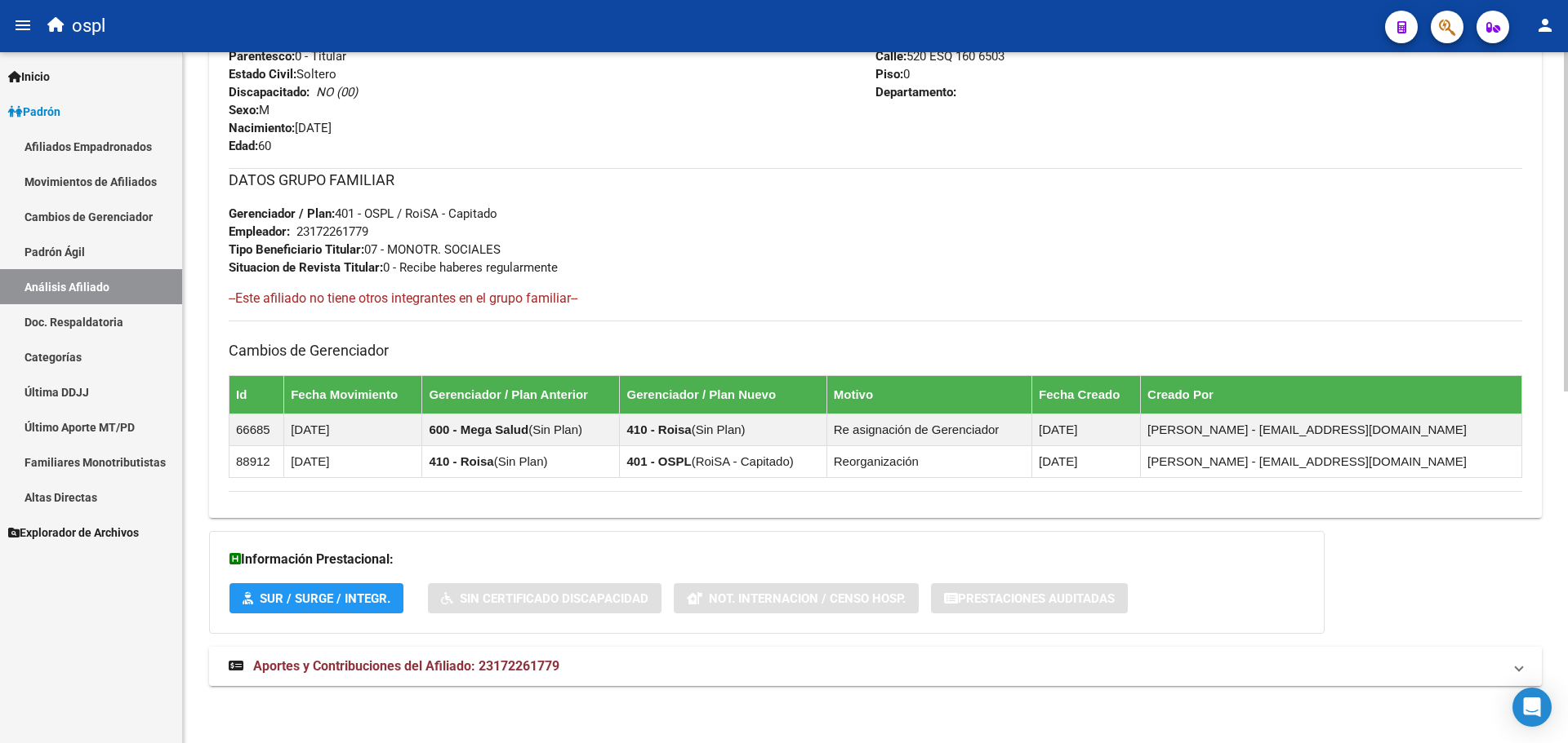
click at [450, 665] on span "Aportes y Contribuciones del Afiliado: 23172261779" at bounding box center [406, 666] width 306 height 16
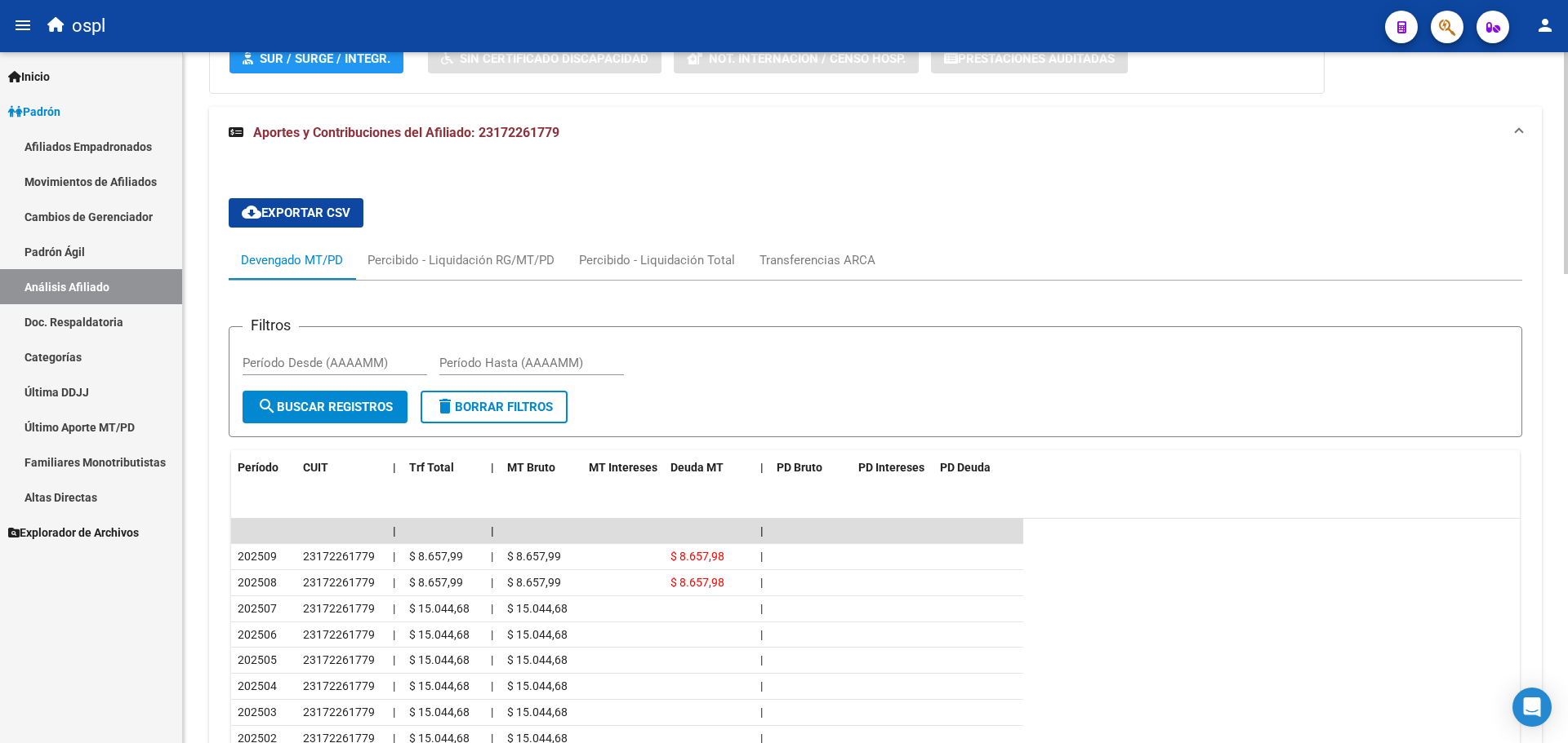
scroll to position [1383, 0]
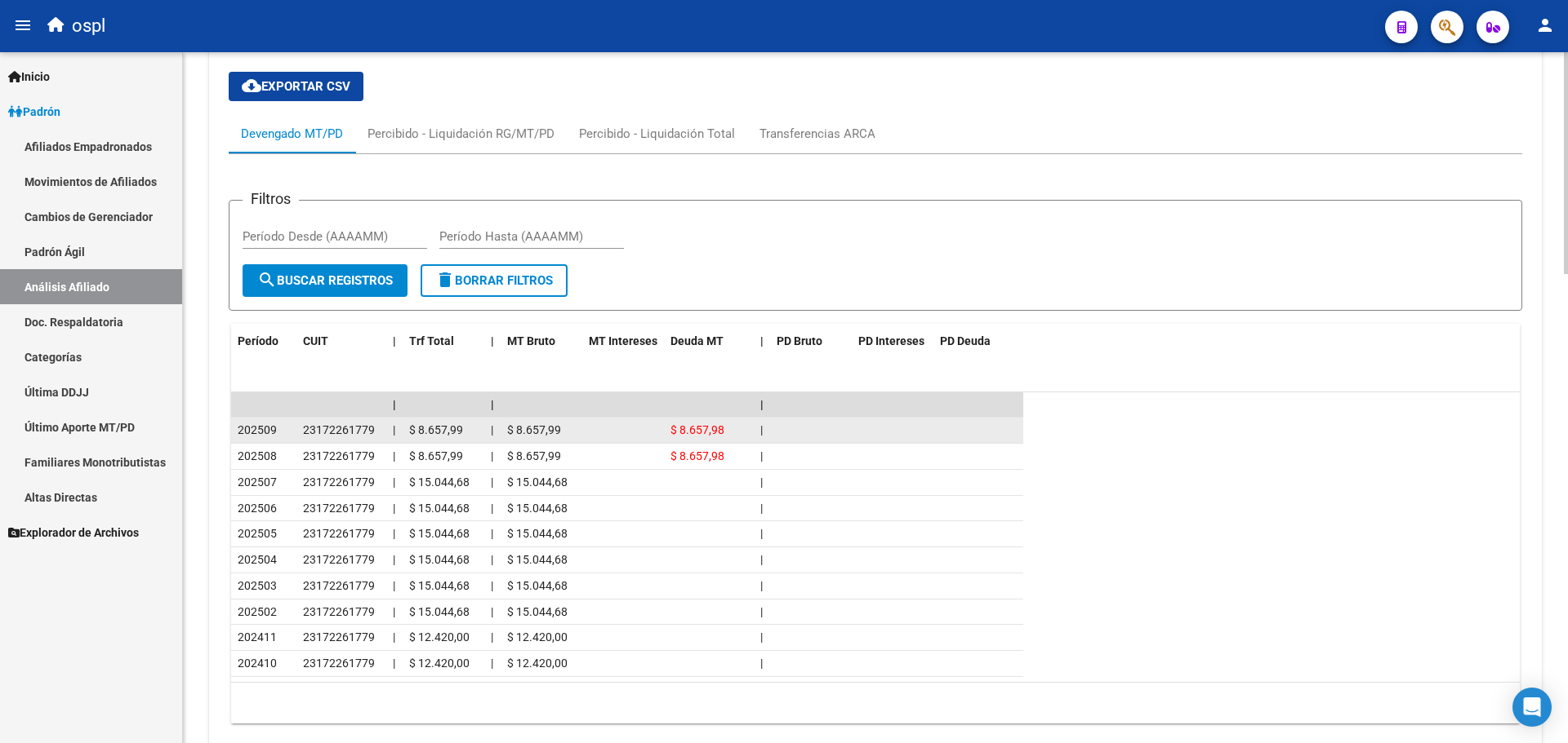
click at [544, 432] on span "$ 8.657,99" at bounding box center [534, 430] width 54 height 13
click at [692, 430] on span "$ 8.657,98" at bounding box center [697, 430] width 54 height 13
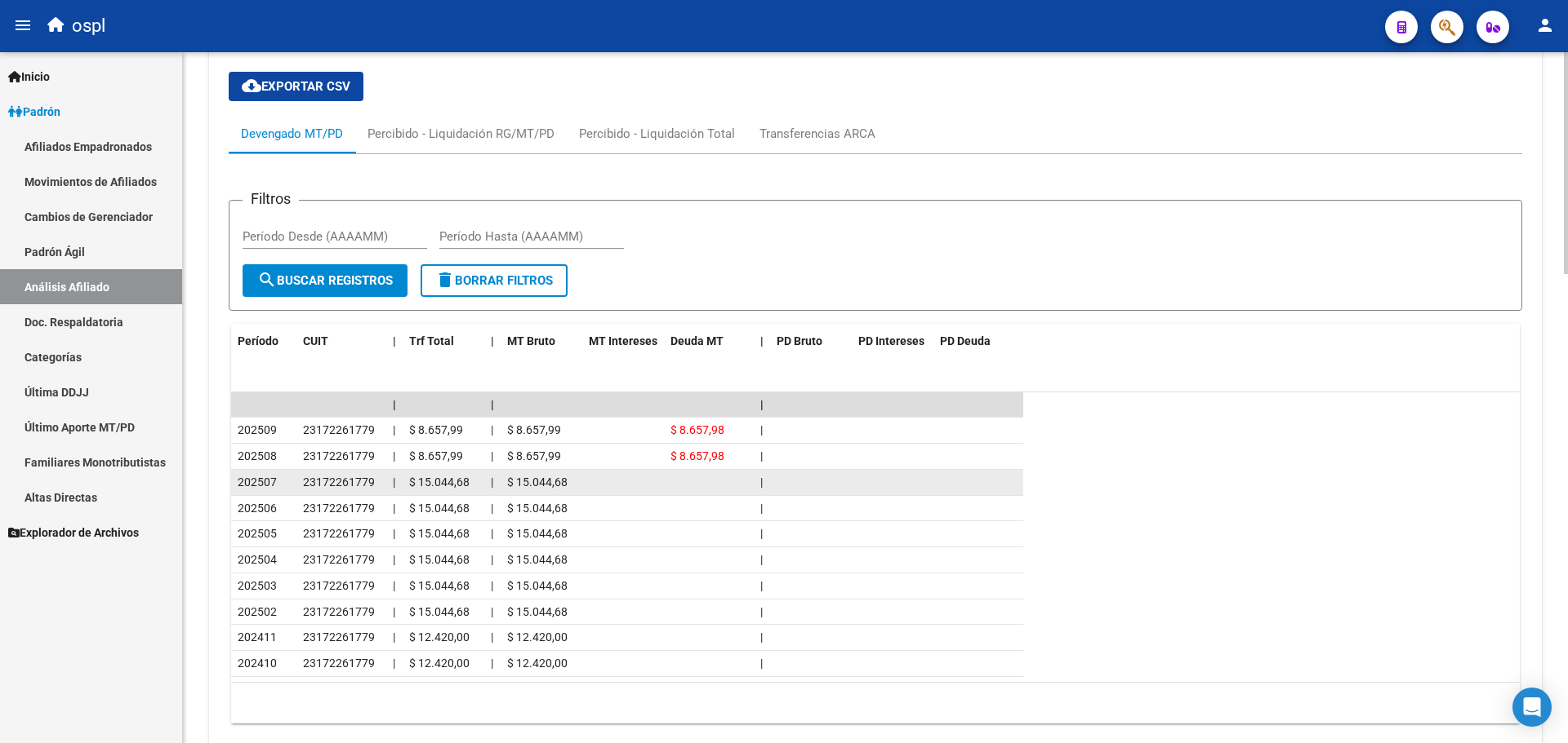
click at [384, 475] on datatable-body-cell "23172261779" at bounding box center [340, 482] width 89 height 25
click at [319, 477] on span "23172261779" at bounding box center [339, 482] width 72 height 13
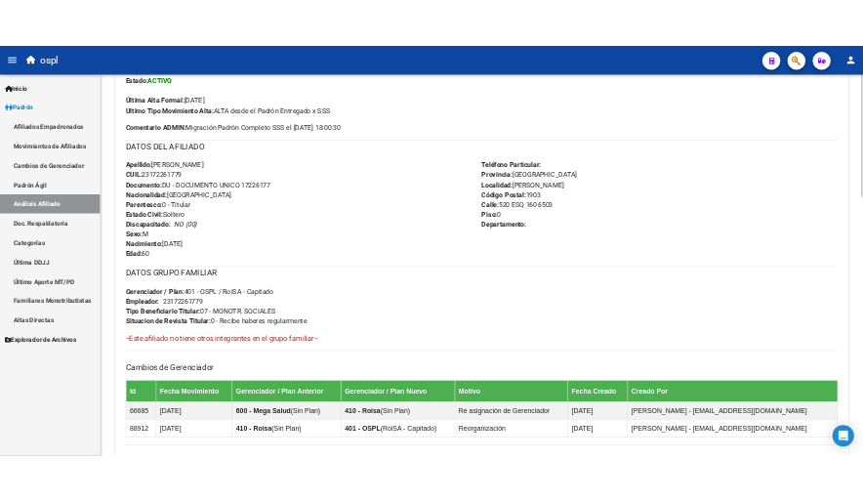
scroll to position [386, 0]
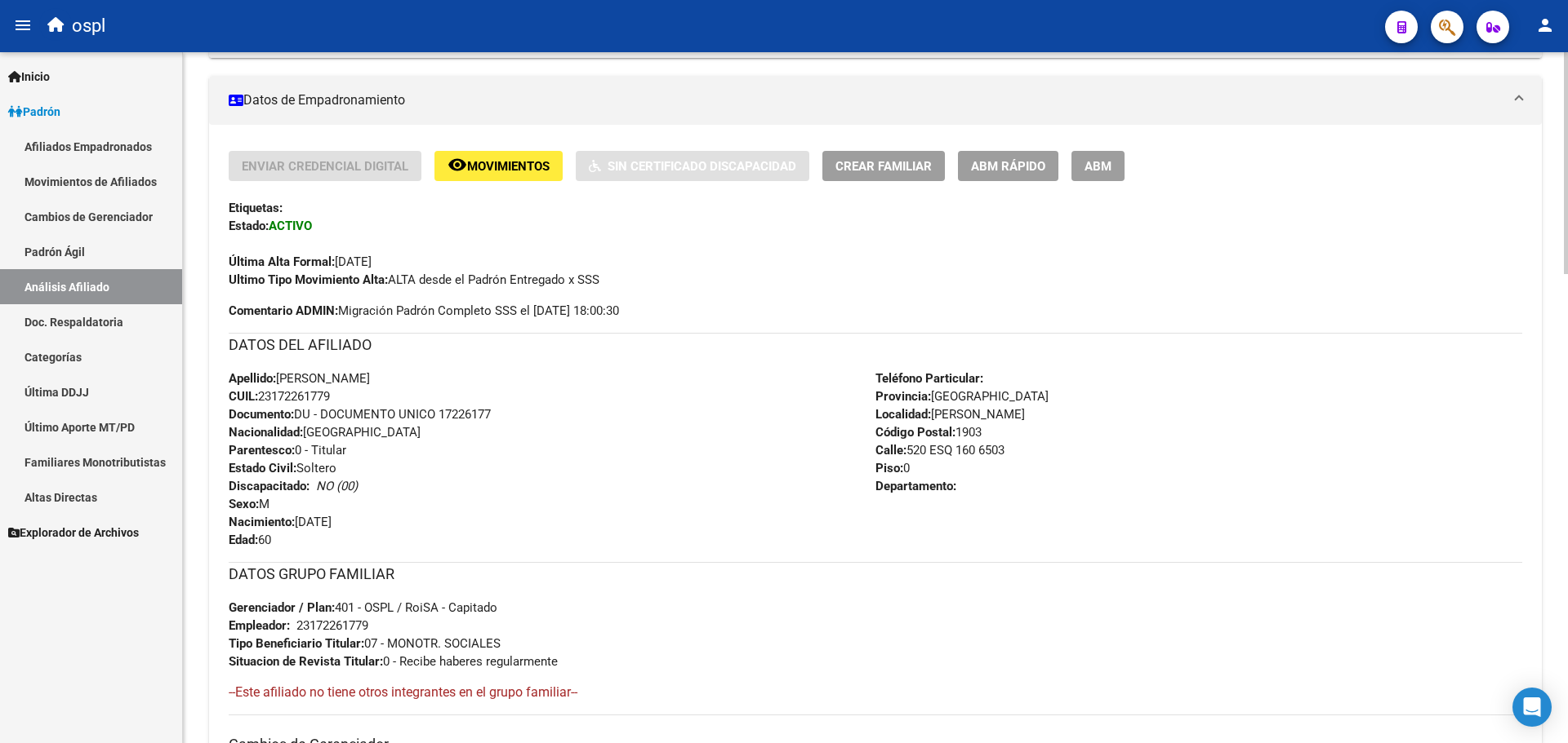
click at [314, 399] on span "CUIL: 23172261779" at bounding box center [278, 397] width 101 height 15
copy span "23172261779"
click at [291, 394] on span "CUIL: 23172261779" at bounding box center [278, 397] width 101 height 15
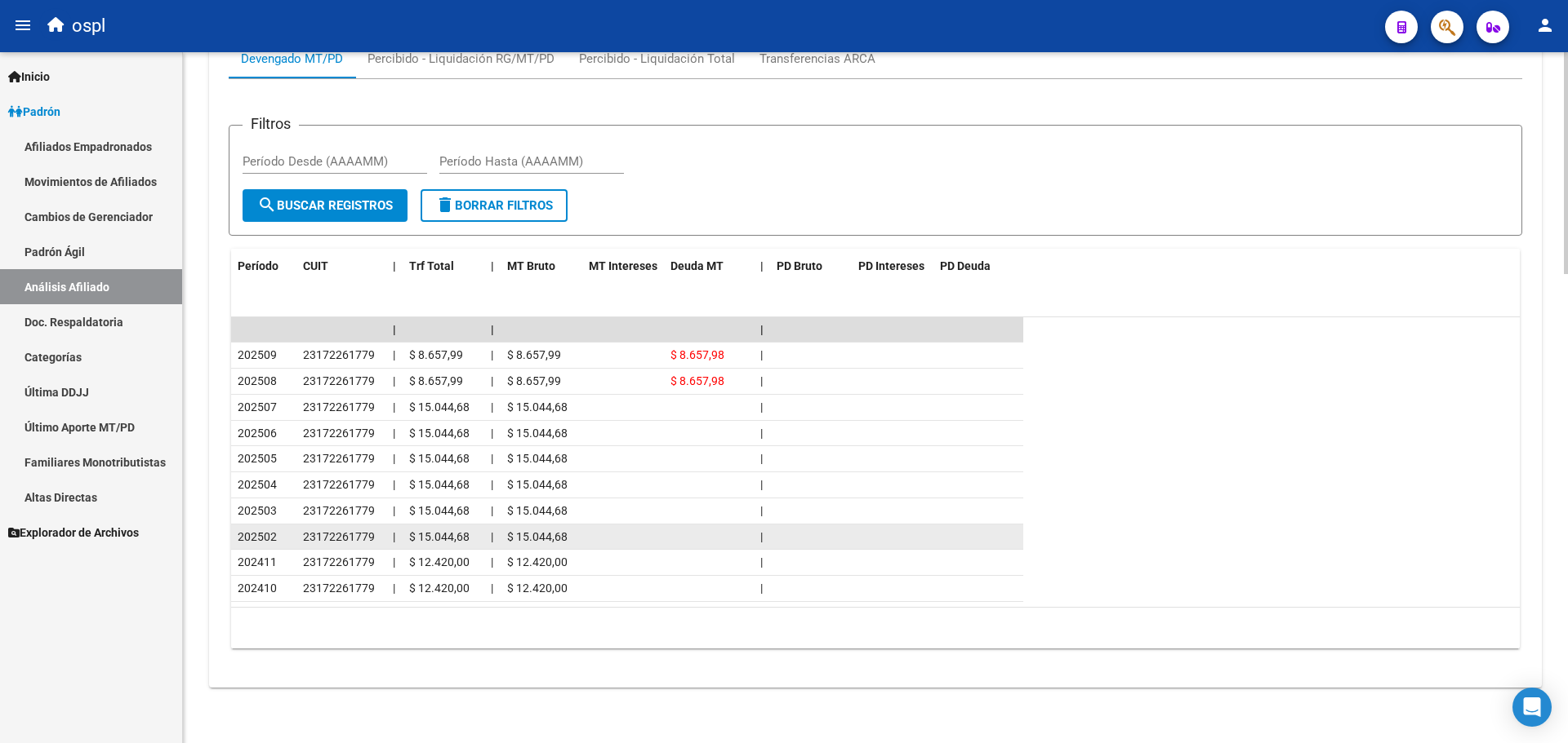
scroll to position [1460, 0]
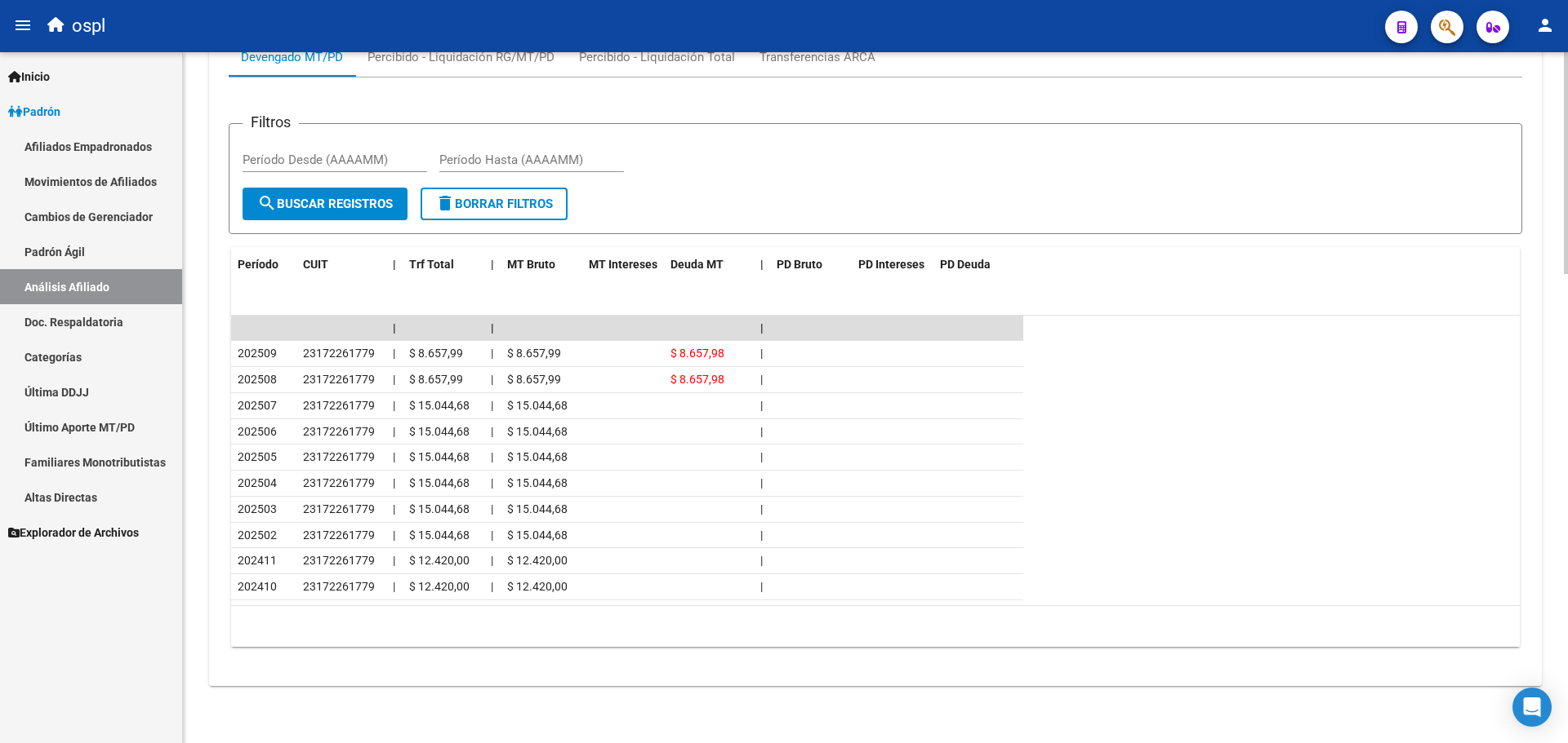
click at [951, 201] on form "Filtros Período Desde (AAAAMM) Período Hasta (AAAAMM) search Buscar Registros d…" at bounding box center [875, 178] width 1294 height 111
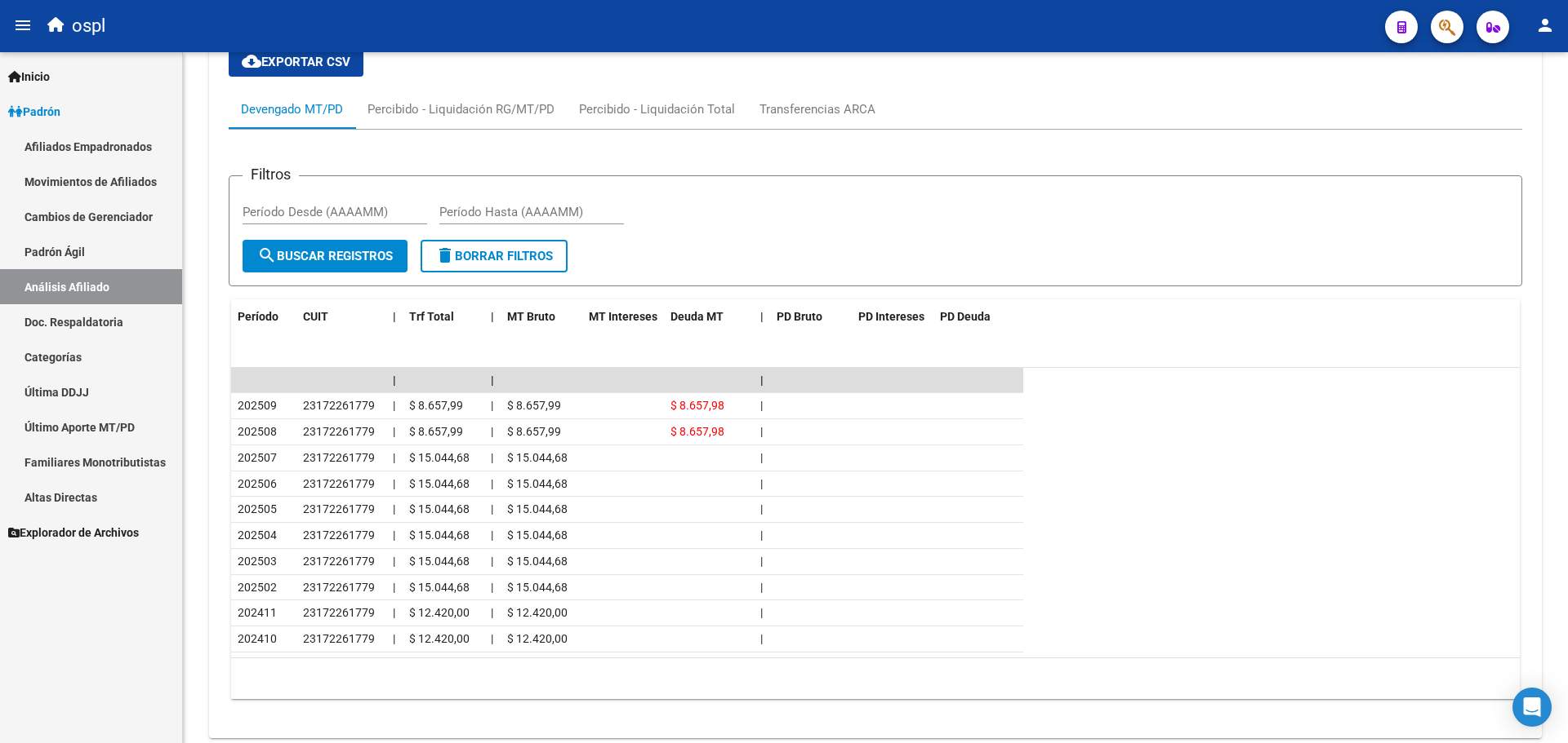
scroll to position [1296, 0]
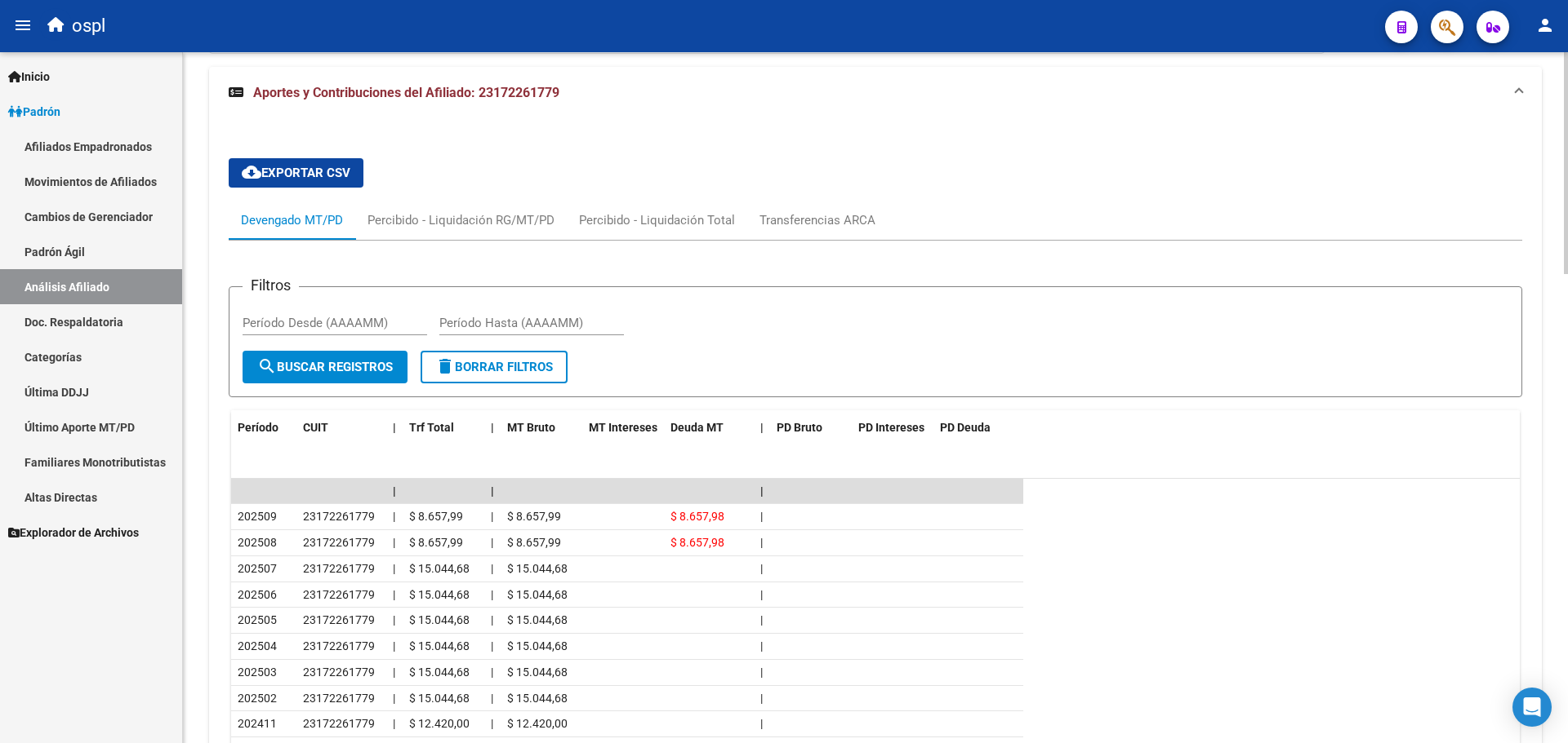
click at [945, 158] on div "cloud_download Exportar CSV Devengado MT/PD Percibido - Liquidación RG/MT/PD Pe…" at bounding box center [875, 484] width 1294 height 678
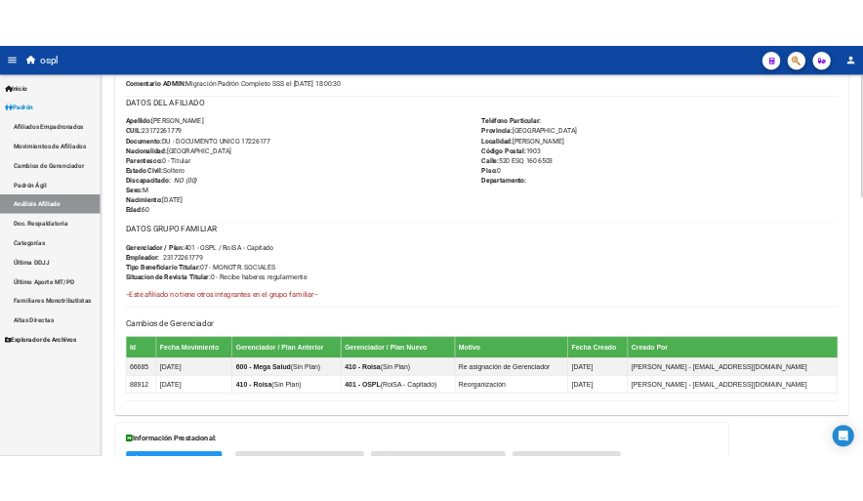
scroll to position [380, 0]
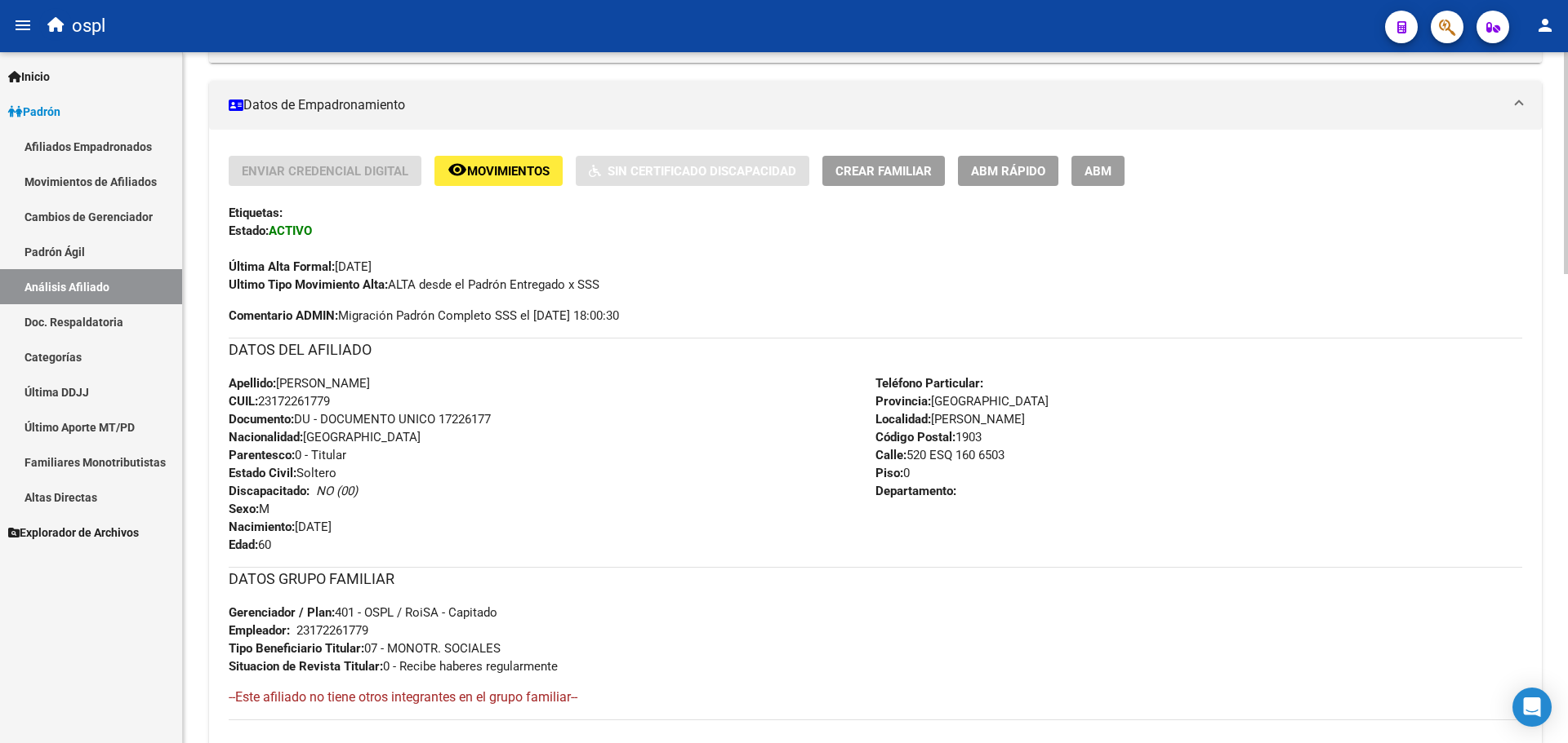
click at [316, 405] on span "CUIL: 23172261779" at bounding box center [278, 402] width 101 height 15
copy span "23172261779"
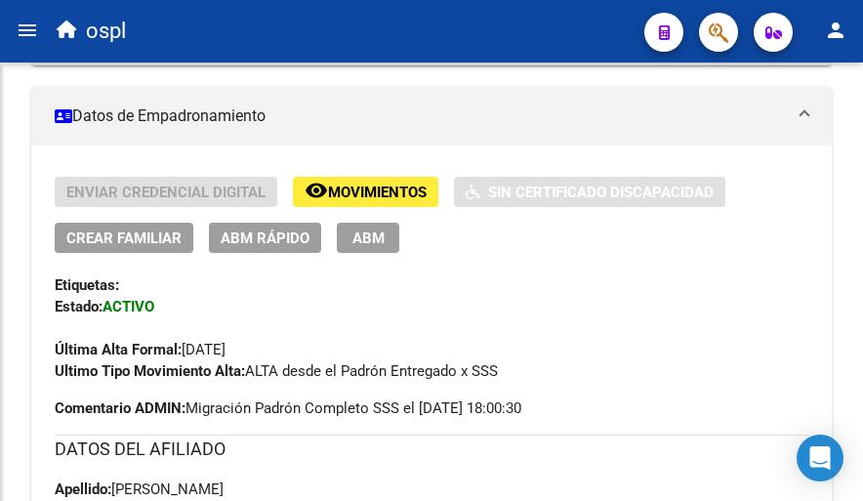
scroll to position [370, 0]
